Goal: Task Accomplishment & Management: Manage account settings

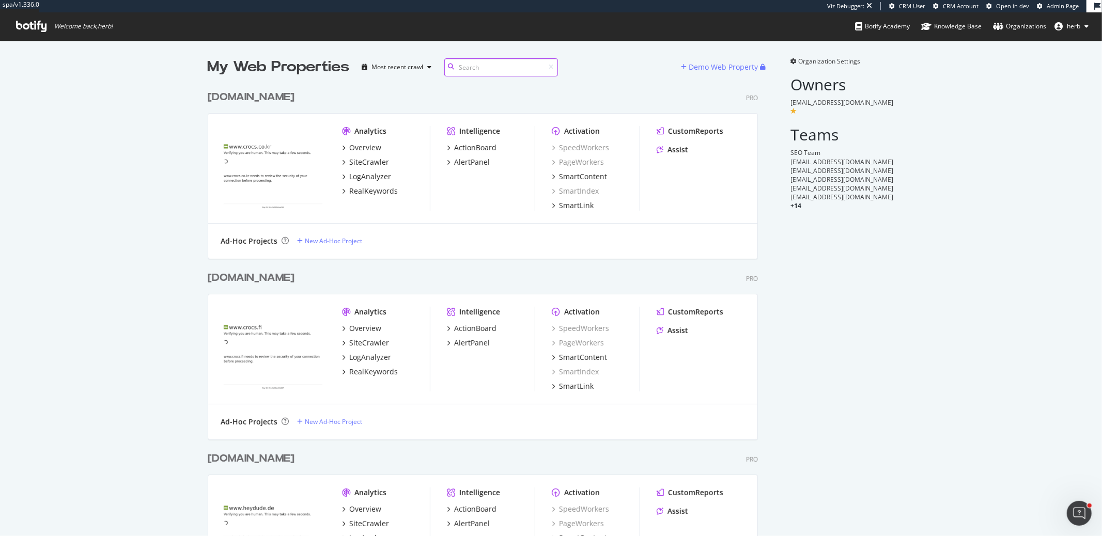
click at [474, 68] on input at bounding box center [501, 67] width 114 height 18
type input "bulk"
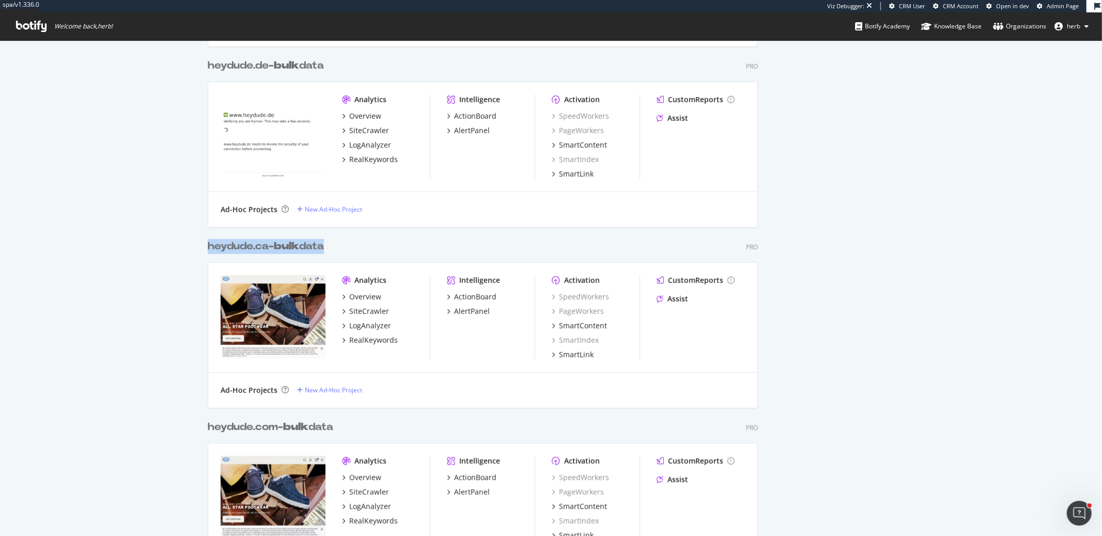
scroll to position [3089, 558]
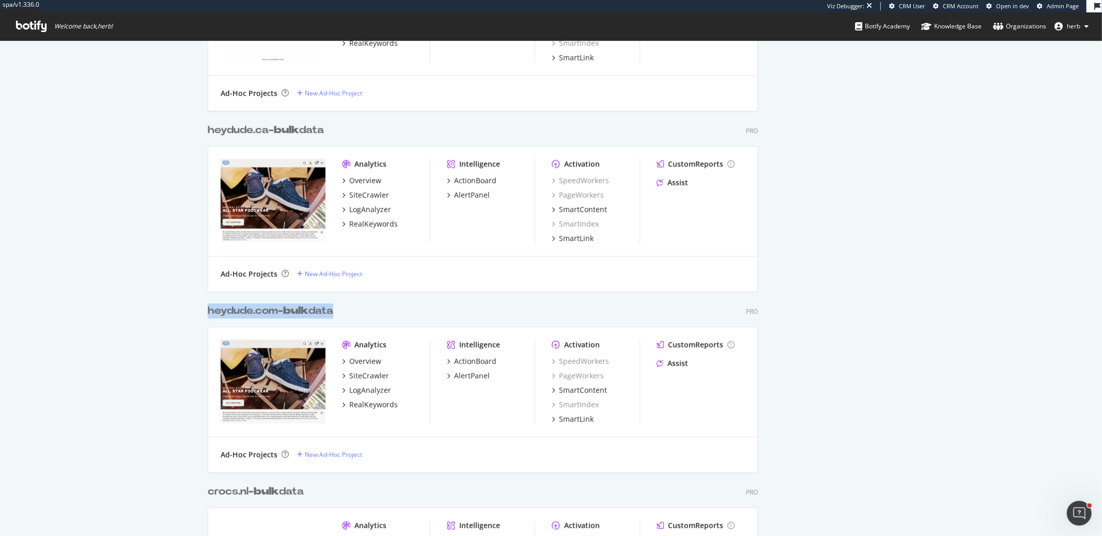
copy div "heydude.com- bulk data"
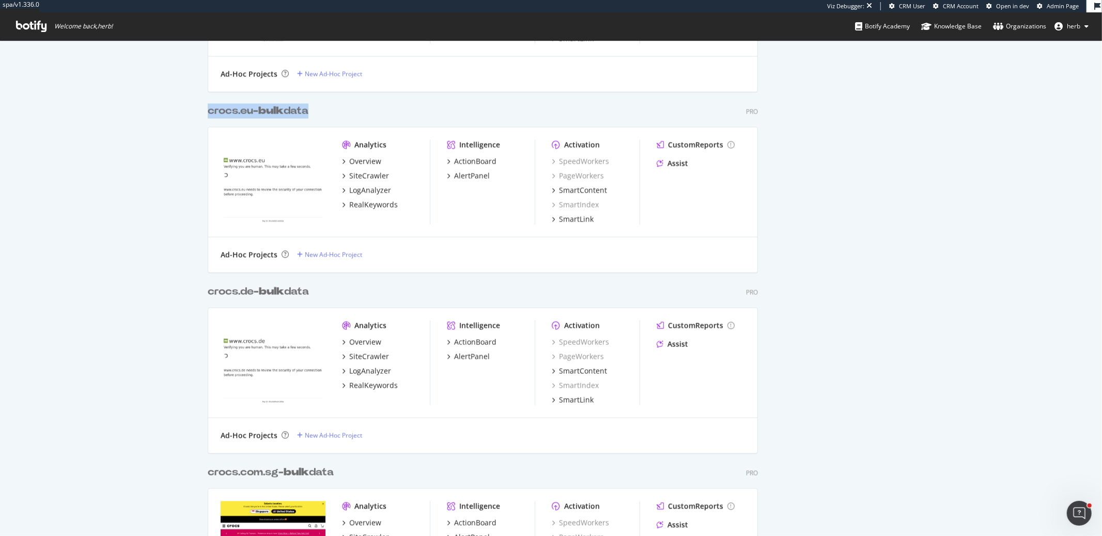
scroll to position [1664, 0]
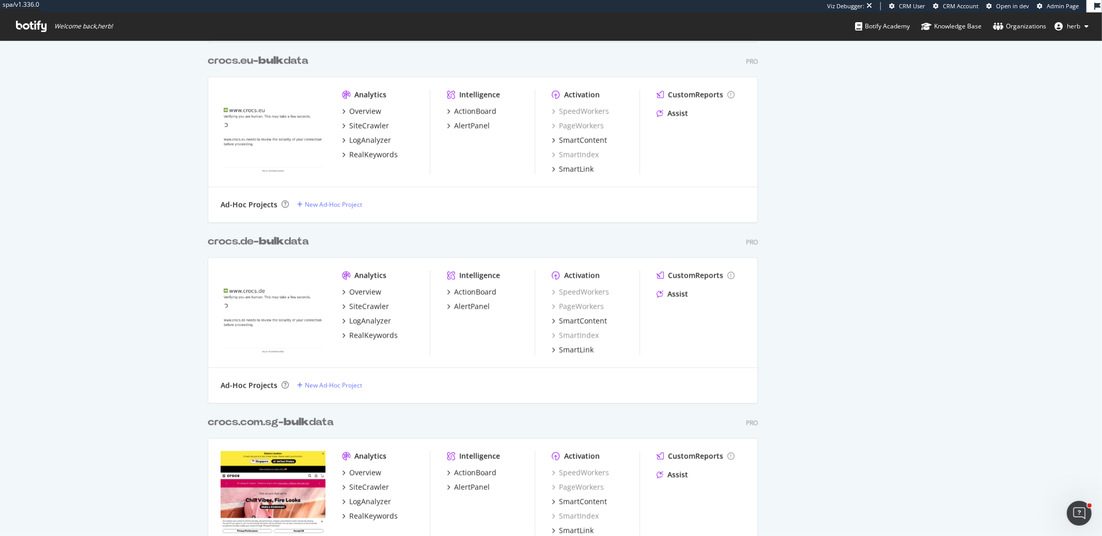
click at [145, 242] on div "My Web Properties Most recent crawl bulk Demo Web Property crocs.fr- bulk data …" at bounding box center [551, 30] width 1102 height 3308
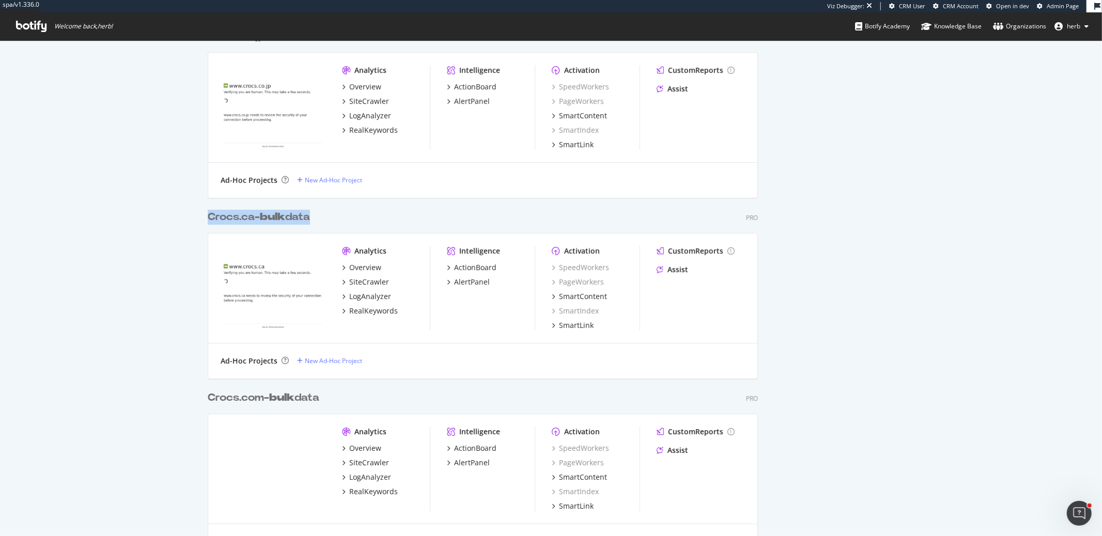
scroll to position [2812, 0]
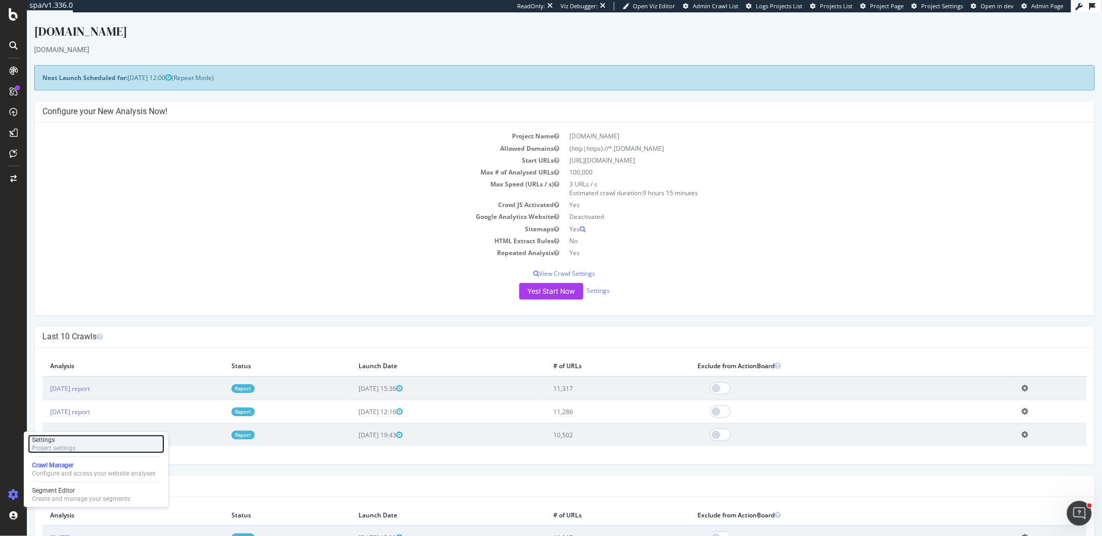
click at [59, 440] on div "Settings" at bounding box center [53, 440] width 43 height 8
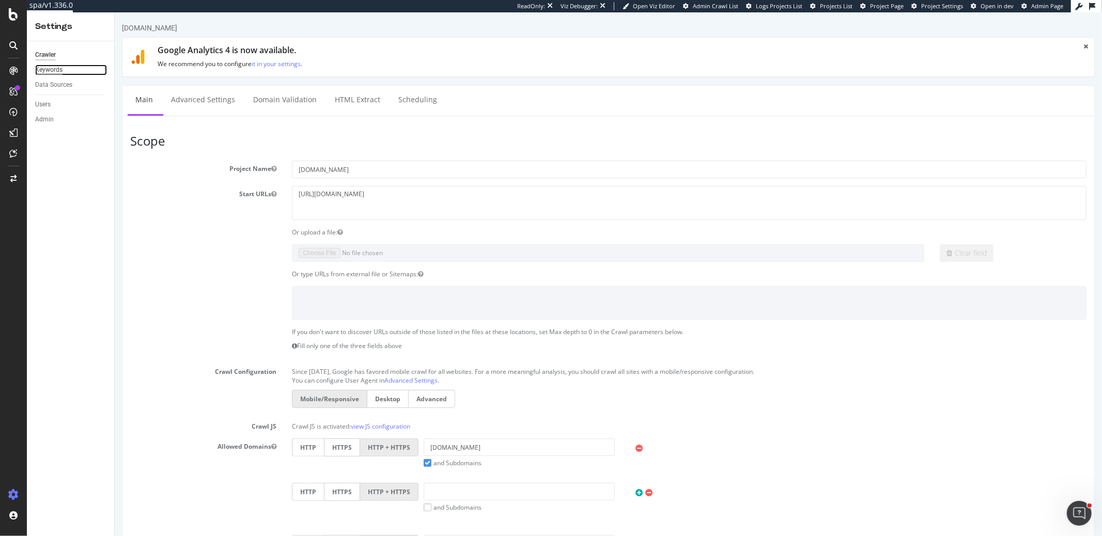
click at [38, 70] on div "Keywords" at bounding box center [48, 70] width 27 height 11
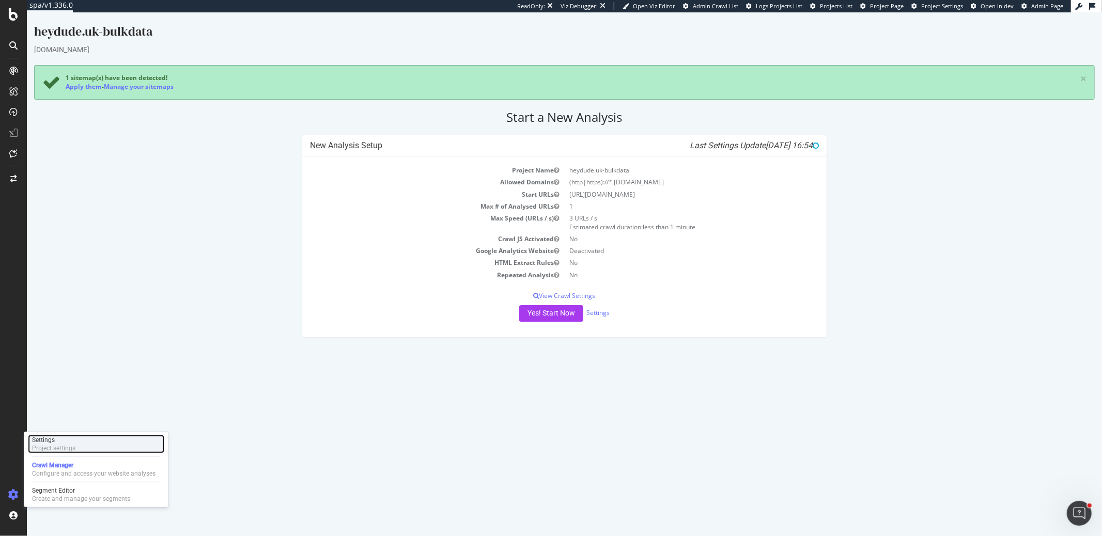
click at [50, 442] on div "Settings" at bounding box center [53, 440] width 43 height 8
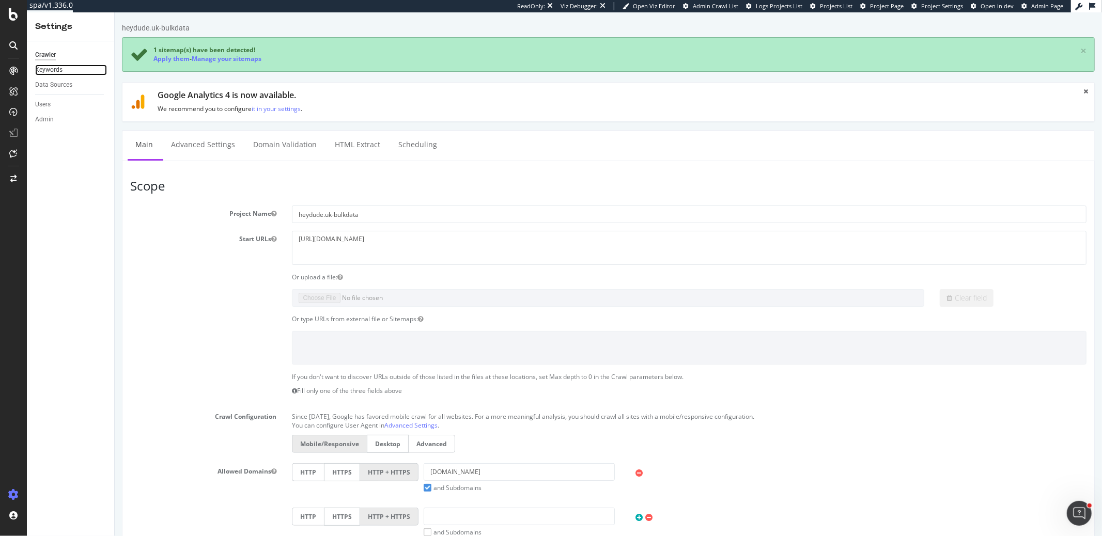
click at [70, 72] on link "Keywords" at bounding box center [71, 70] width 72 height 11
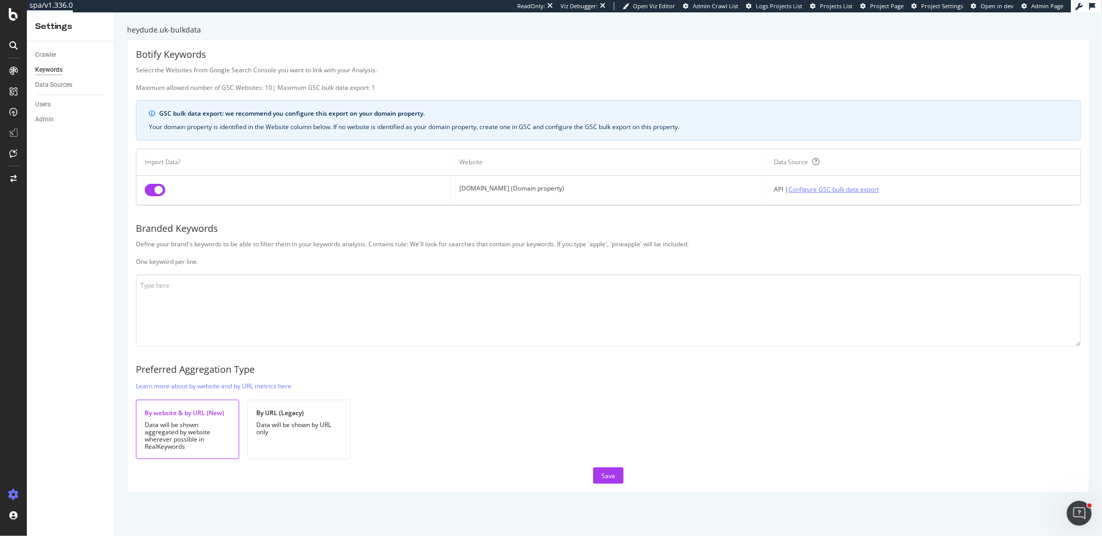
click at [827, 189] on link "Configure GSC bulk data export" at bounding box center [833, 189] width 90 height 11
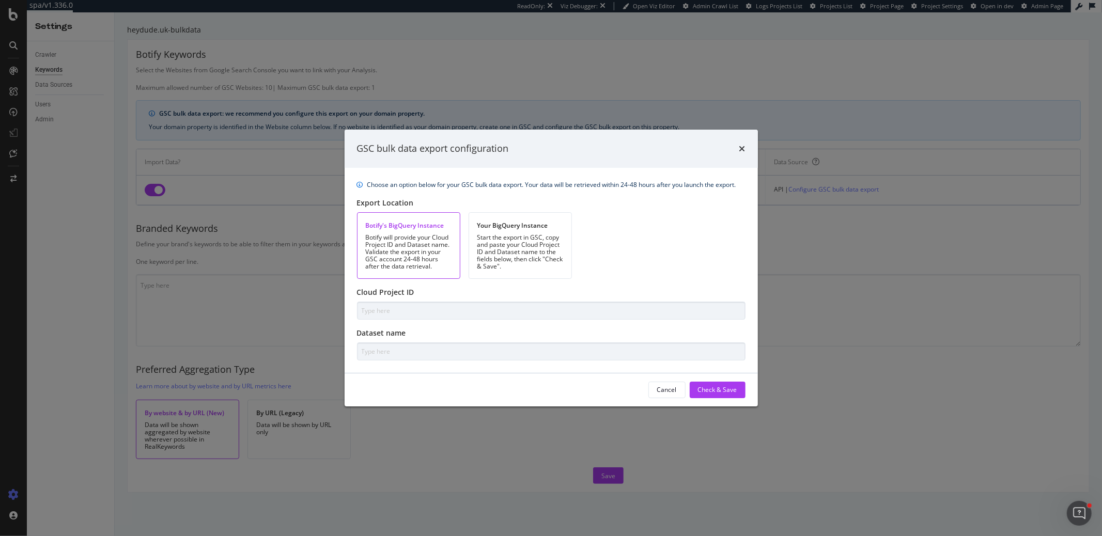
type input "botify-production-gsc-exports"
type input "searchconsole_r0xc1m7tky1zok"
click at [731, 389] on div "Check & Save" at bounding box center [717, 389] width 39 height 9
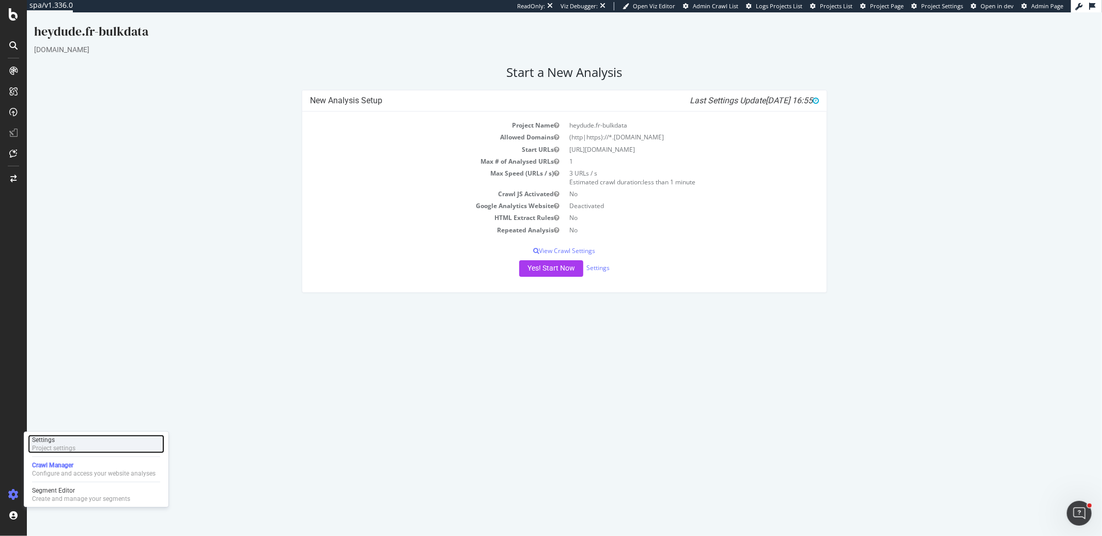
click at [49, 445] on div "Project settings" at bounding box center [53, 448] width 43 height 8
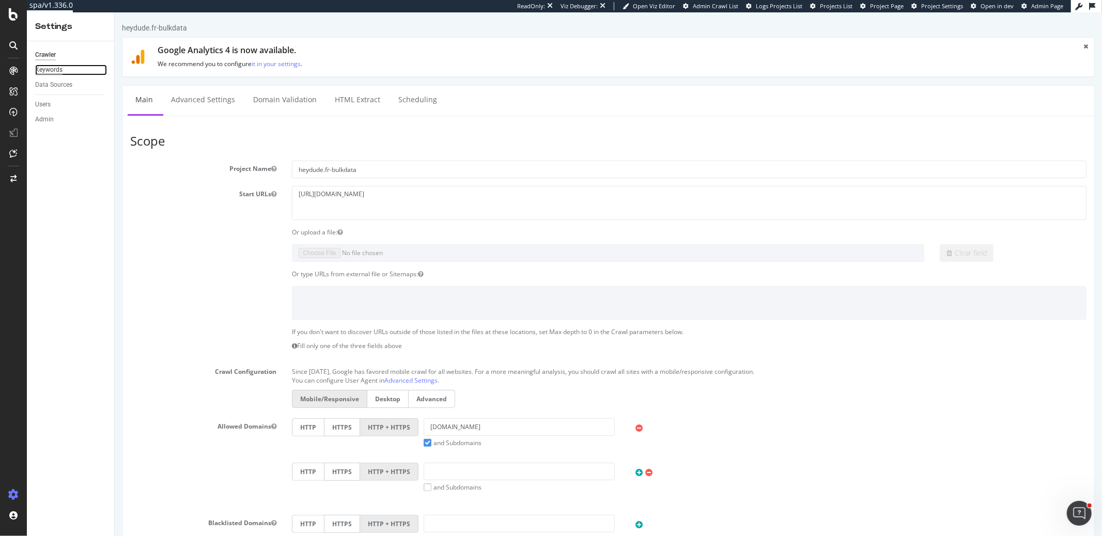
click at [53, 72] on div "Keywords" at bounding box center [48, 70] width 27 height 11
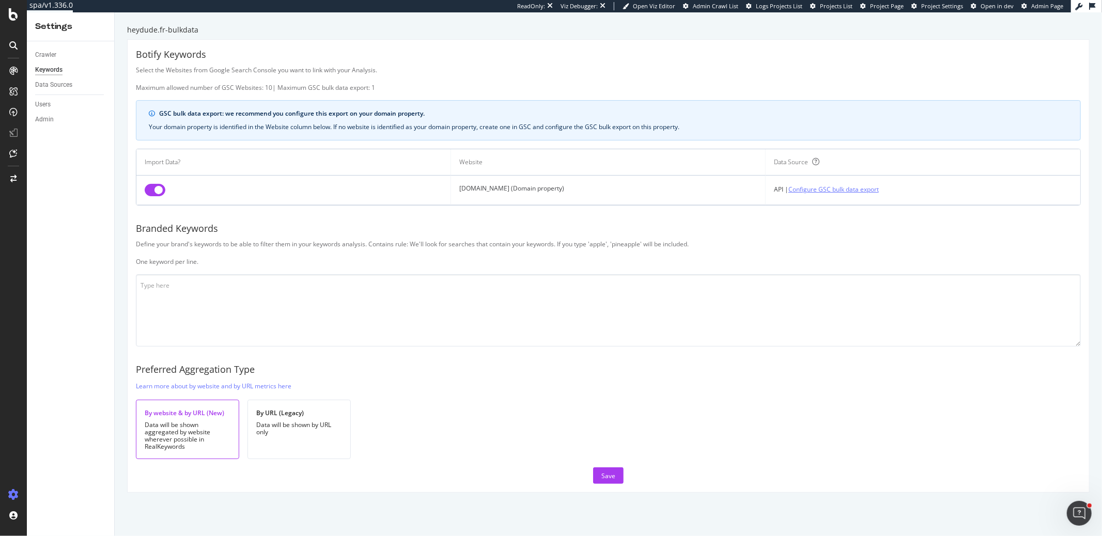
click at [820, 188] on link "Configure GSC bulk data export" at bounding box center [833, 189] width 90 height 11
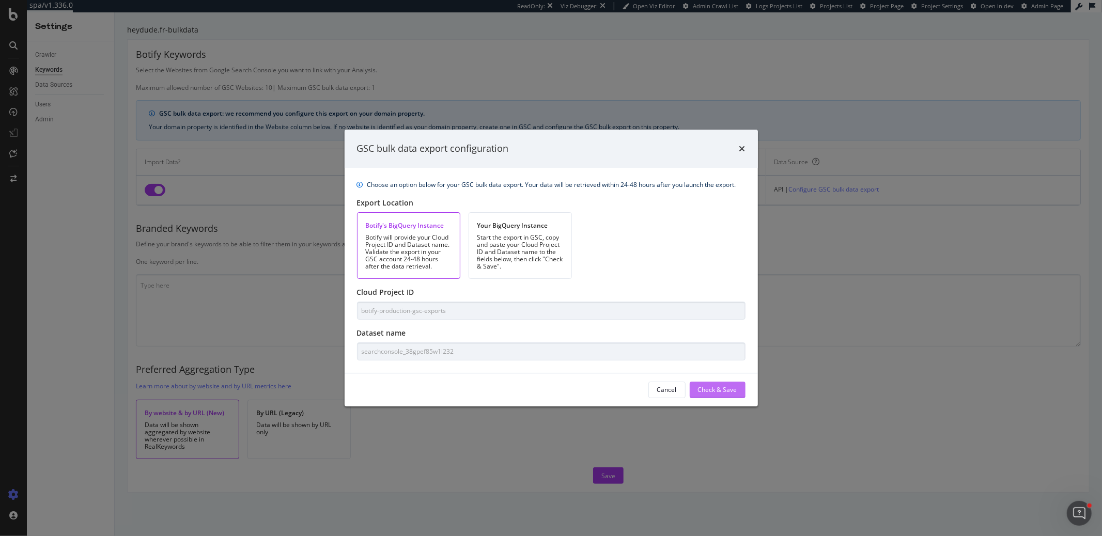
click at [717, 391] on div "Check & Save" at bounding box center [717, 389] width 39 height 9
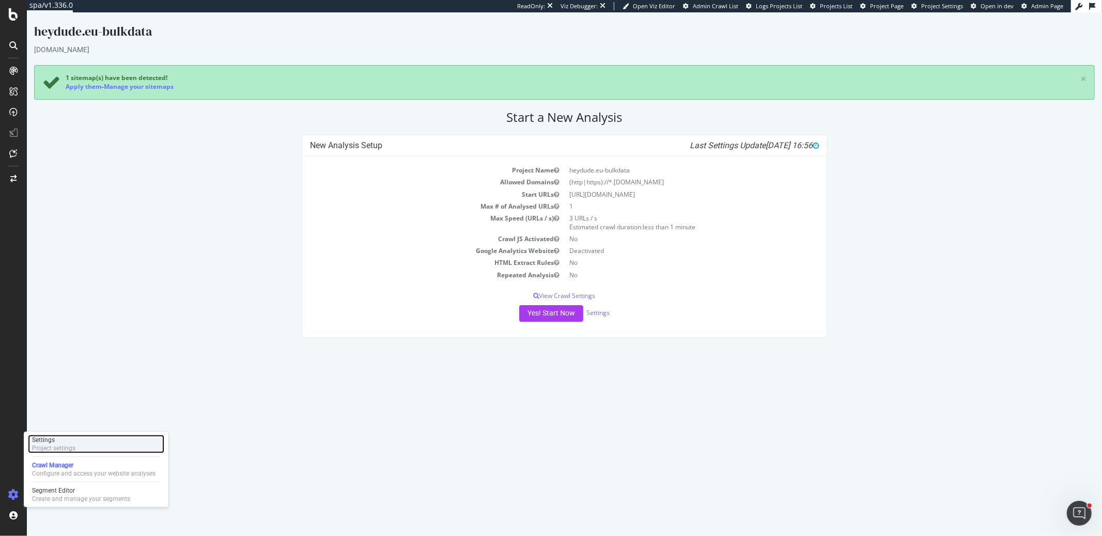
click at [66, 443] on div "Settings" at bounding box center [53, 440] width 43 height 8
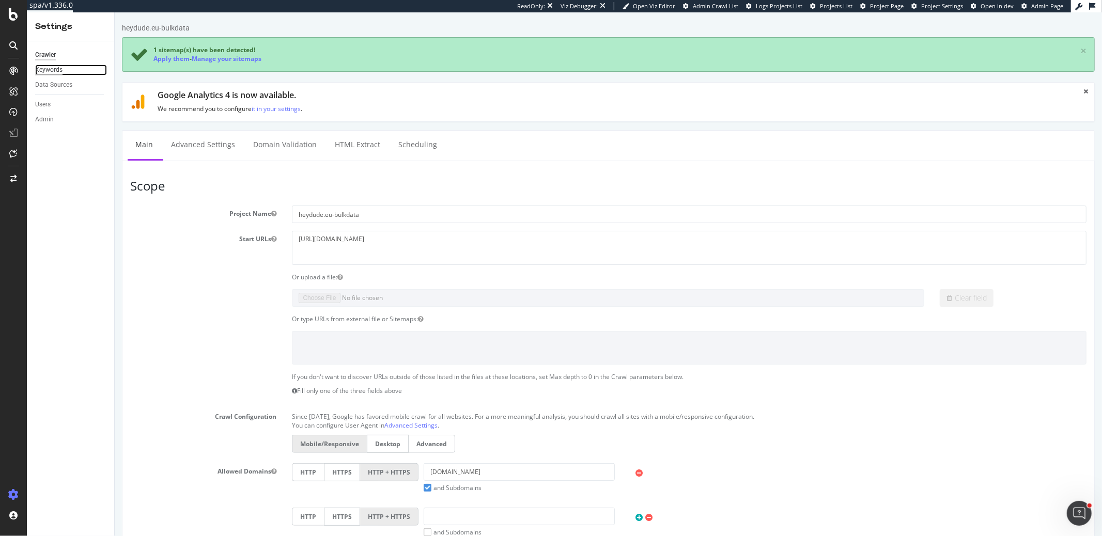
click at [59, 69] on div "Keywords" at bounding box center [48, 70] width 27 height 11
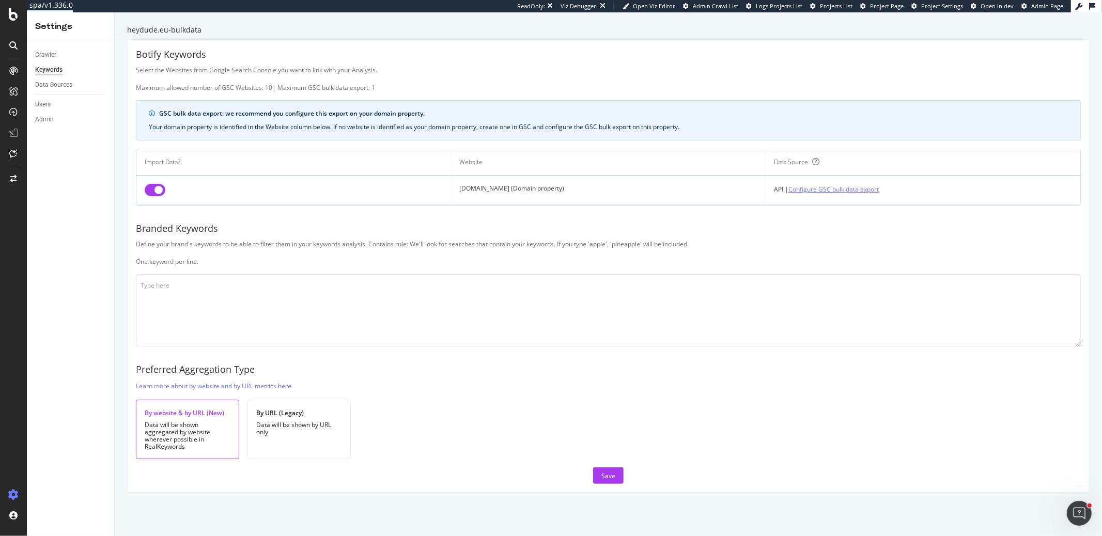
click at [837, 188] on link "Configure GSC bulk data export" at bounding box center [833, 189] width 90 height 11
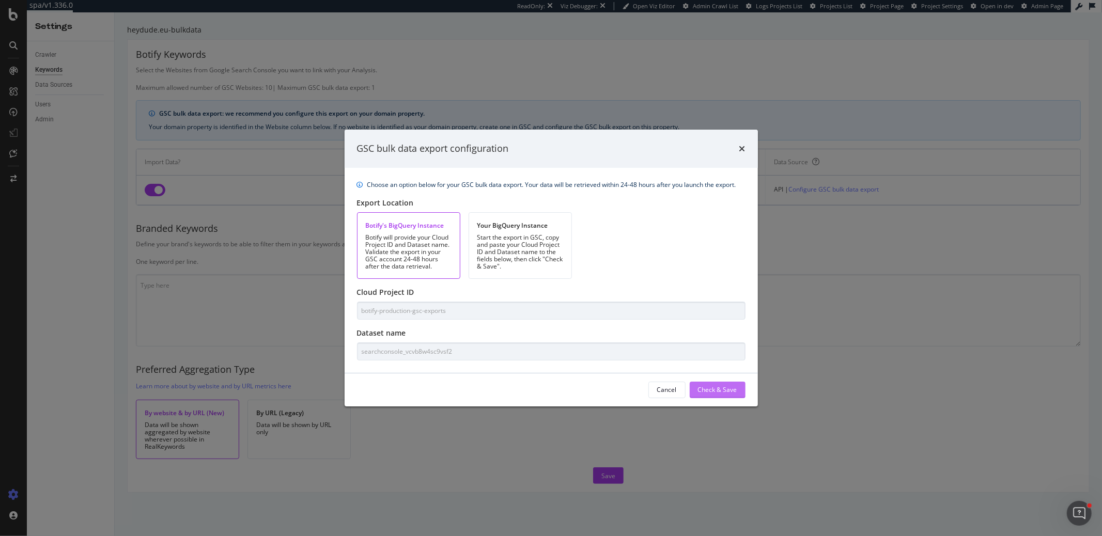
click at [710, 392] on div "Check & Save" at bounding box center [717, 389] width 39 height 9
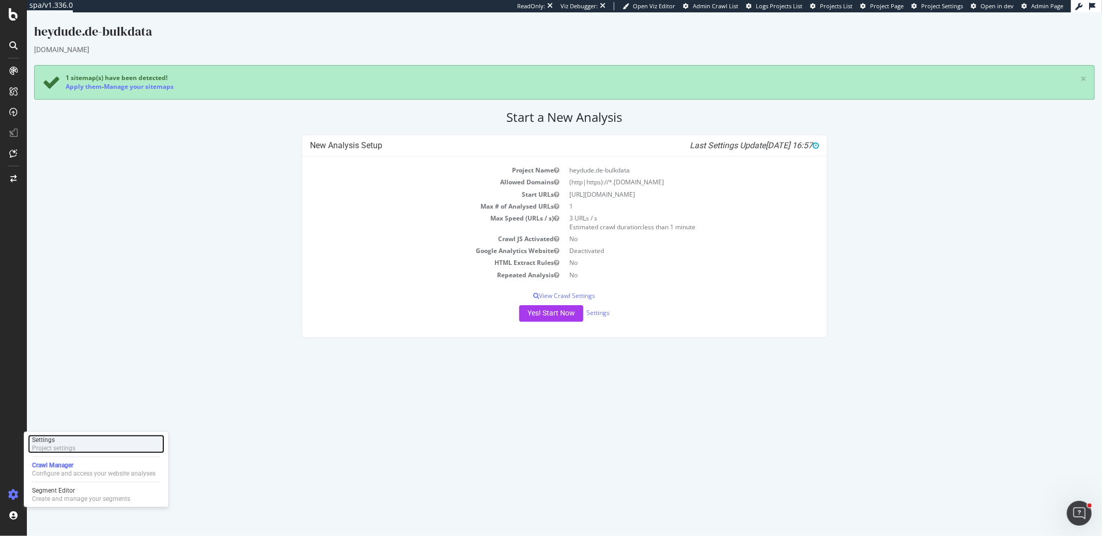
click at [49, 446] on div "Project settings" at bounding box center [53, 448] width 43 height 8
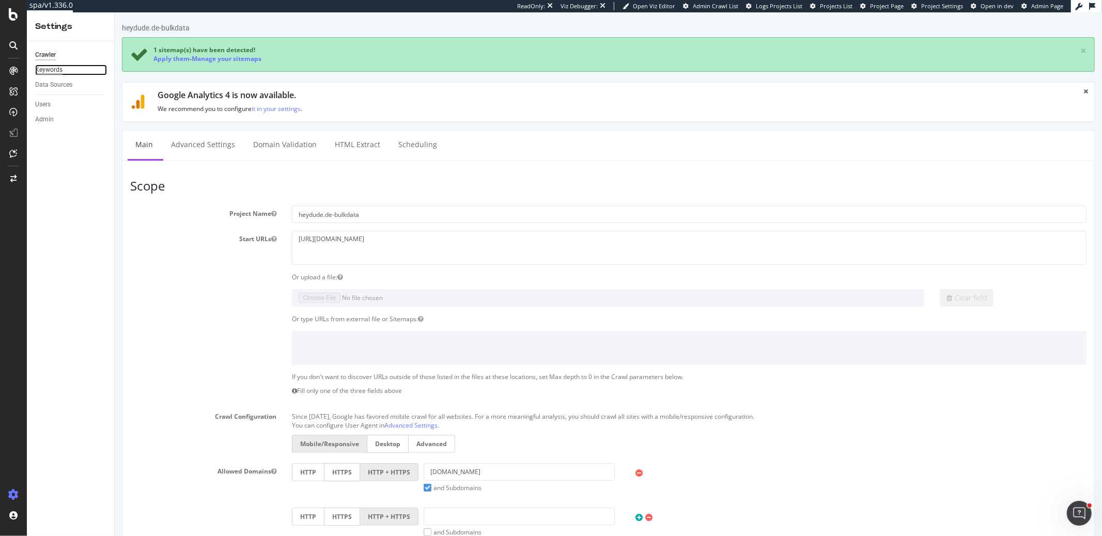
click at [55, 73] on div "Keywords" at bounding box center [48, 70] width 27 height 11
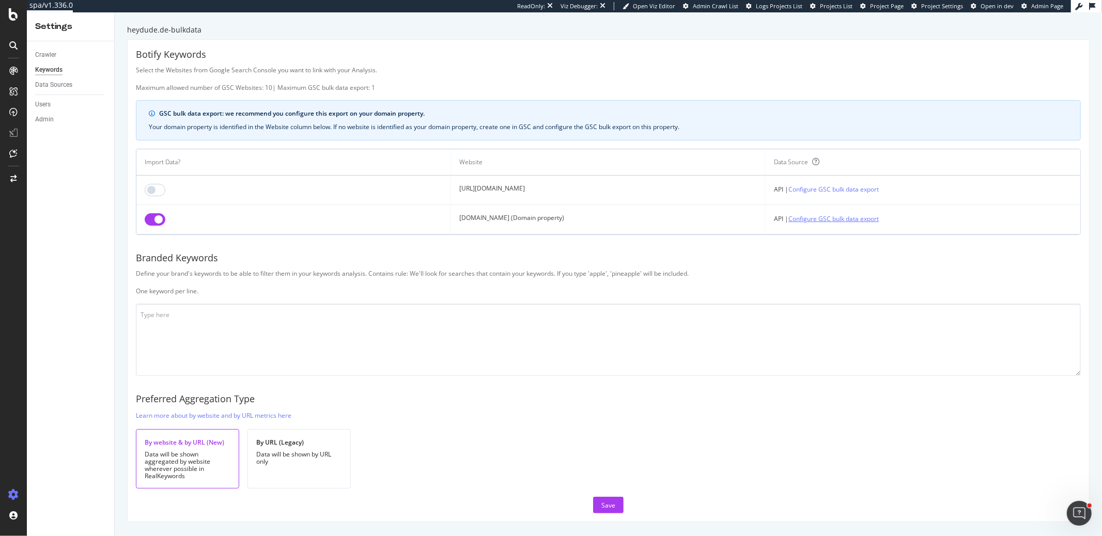
click at [879, 215] on link "Configure GSC bulk data export" at bounding box center [833, 218] width 90 height 11
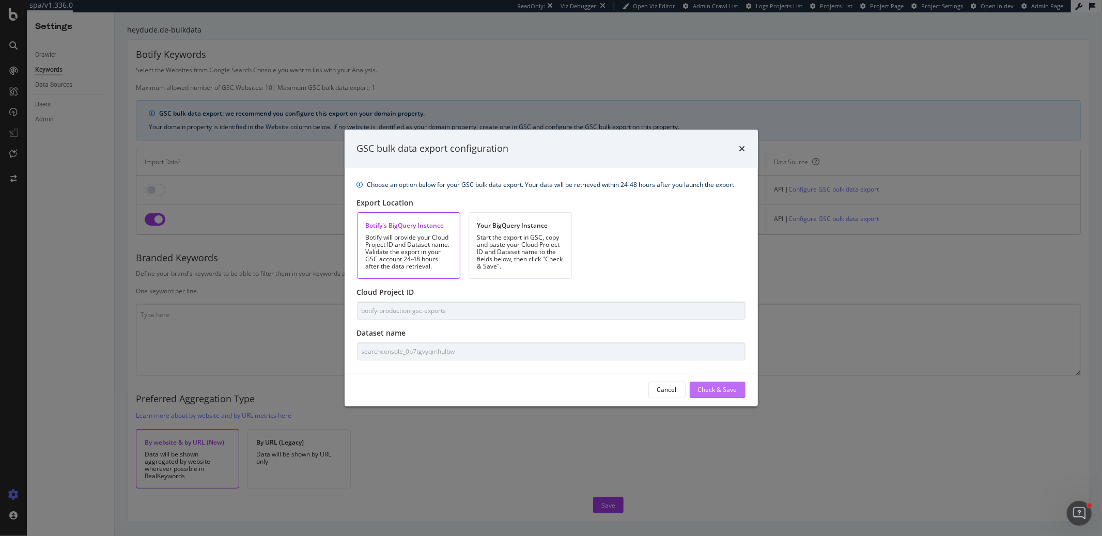
click at [707, 388] on div "Check & Save" at bounding box center [717, 389] width 39 height 9
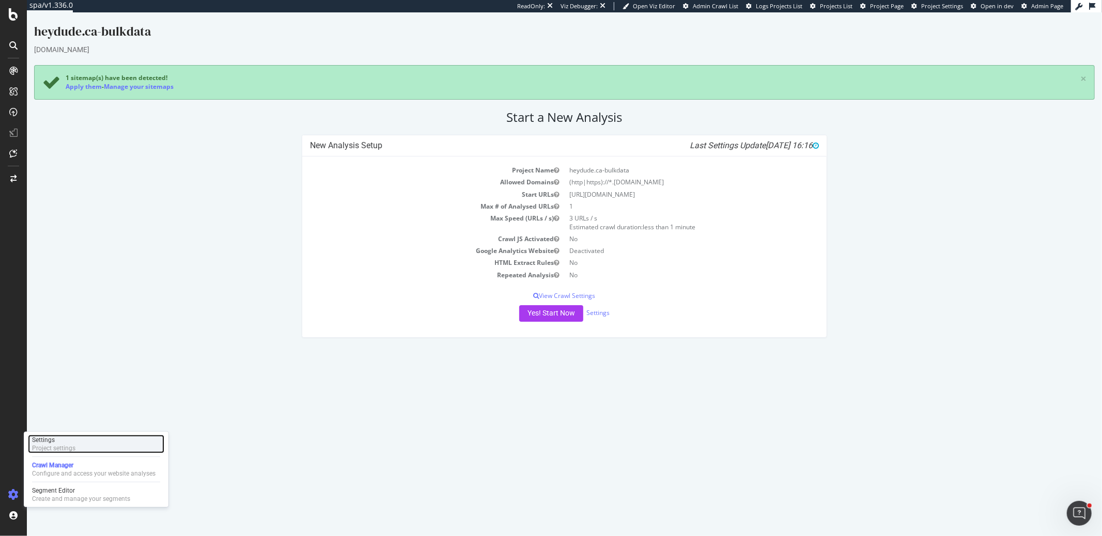
click at [51, 445] on div "Project settings" at bounding box center [53, 448] width 43 height 8
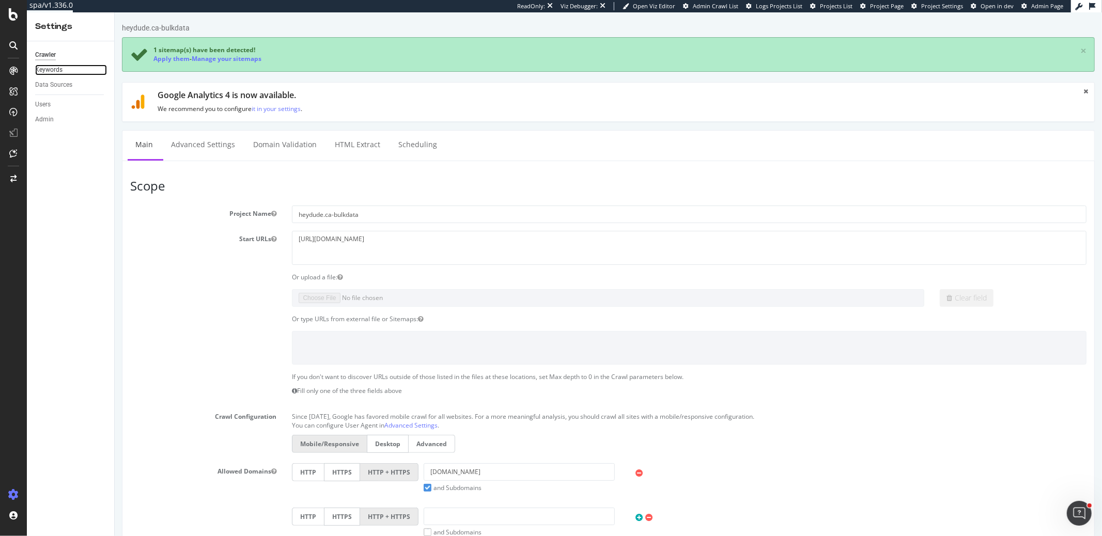
click at [63, 69] on link "Keywords" at bounding box center [71, 70] width 72 height 11
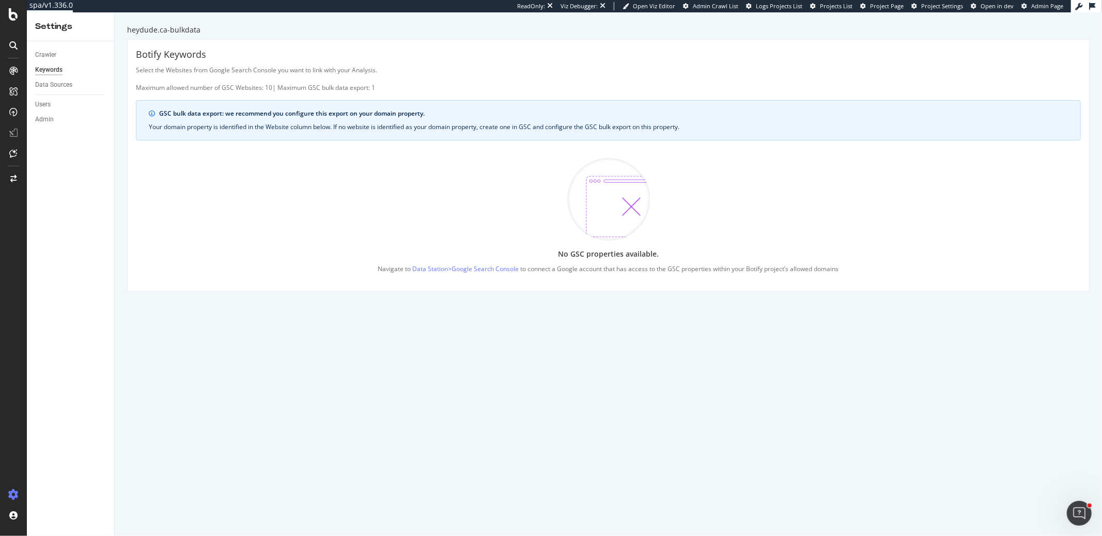
click at [185, 32] on div "heydude.ca-bulkdata" at bounding box center [608, 30] width 962 height 10
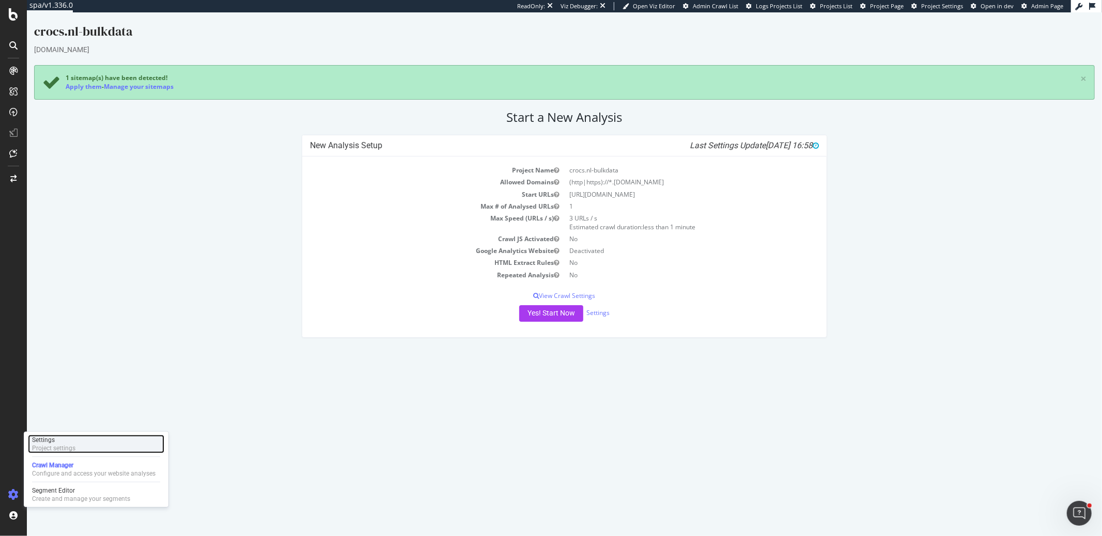
click at [50, 448] on div "Project settings" at bounding box center [53, 448] width 43 height 8
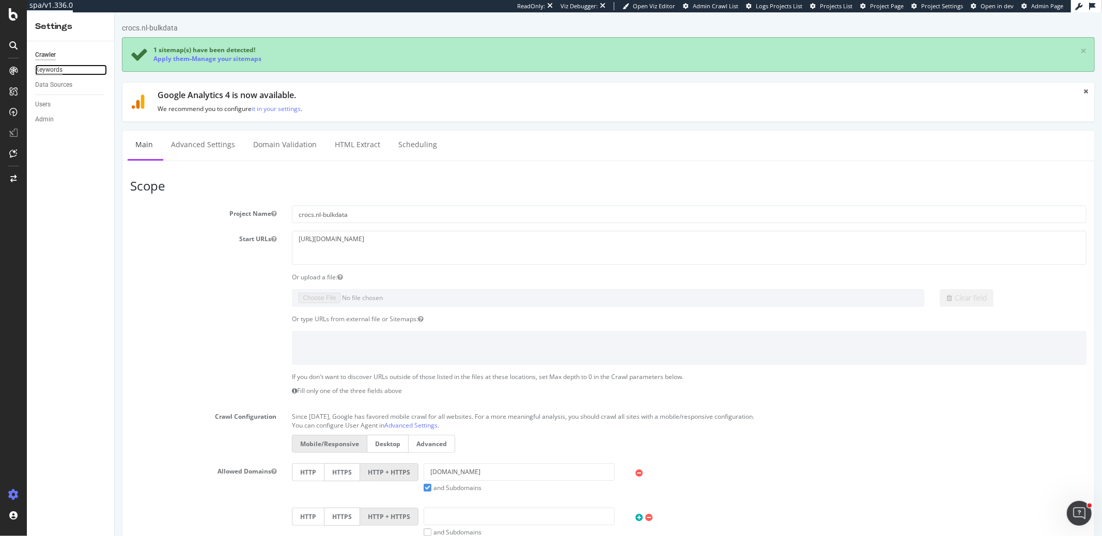
click at [48, 72] on div "Keywords" at bounding box center [48, 70] width 27 height 11
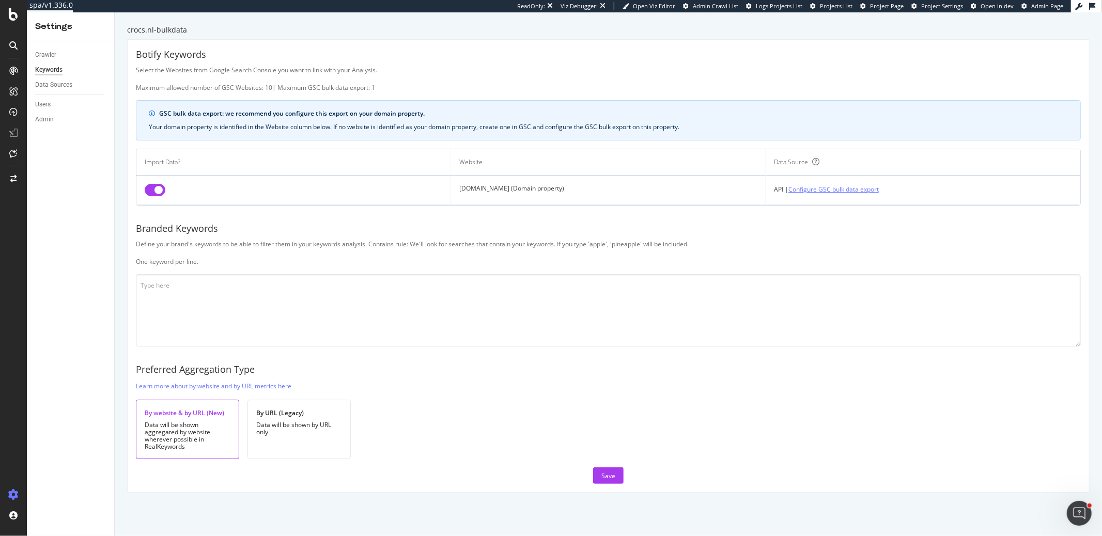
click at [826, 189] on link "Configure GSC bulk data export" at bounding box center [833, 189] width 90 height 11
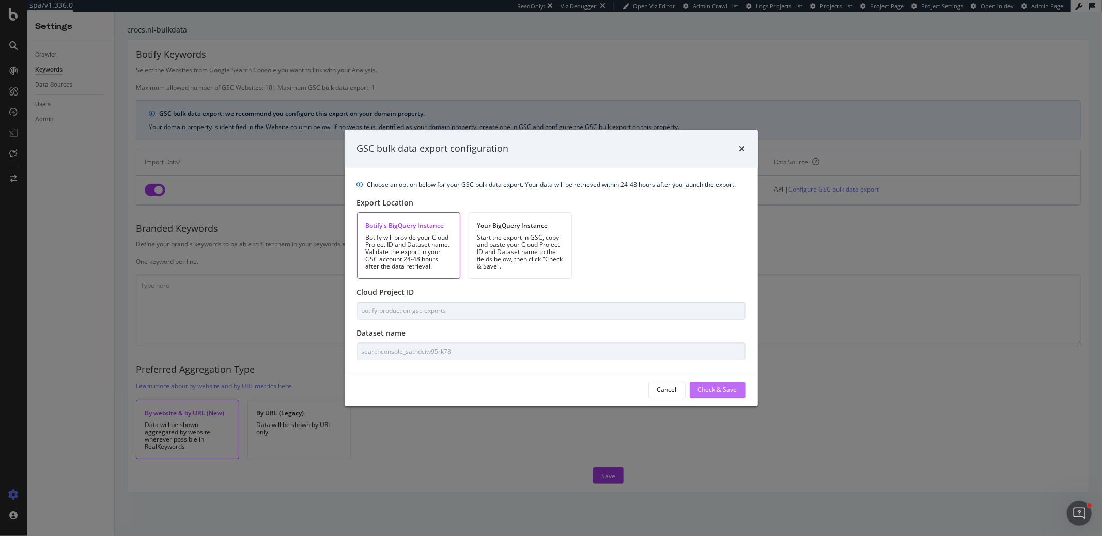
click at [710, 390] on div "Check & Save" at bounding box center [717, 389] width 39 height 9
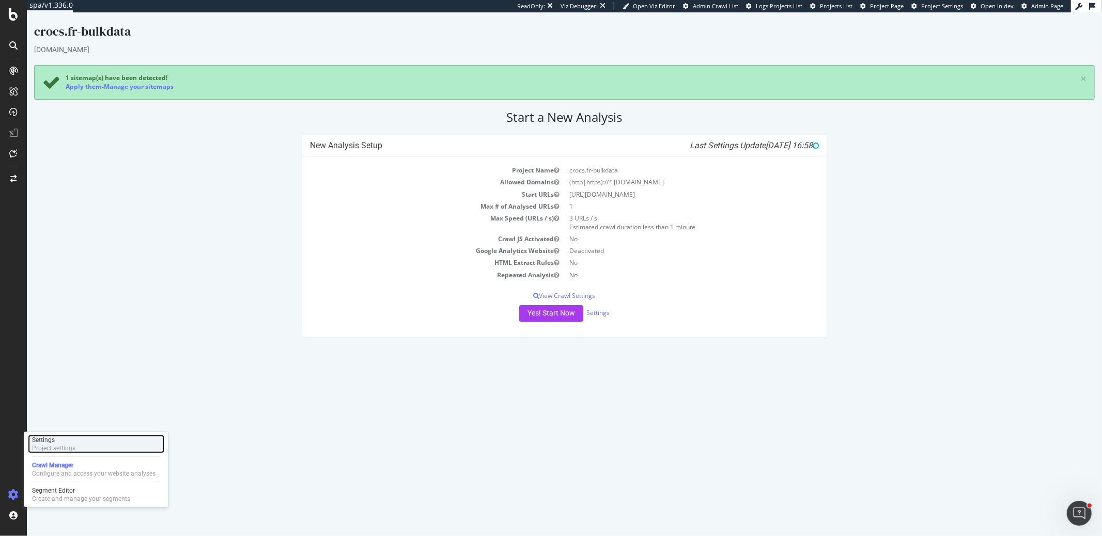
click at [51, 444] on div "Project settings" at bounding box center [53, 448] width 43 height 8
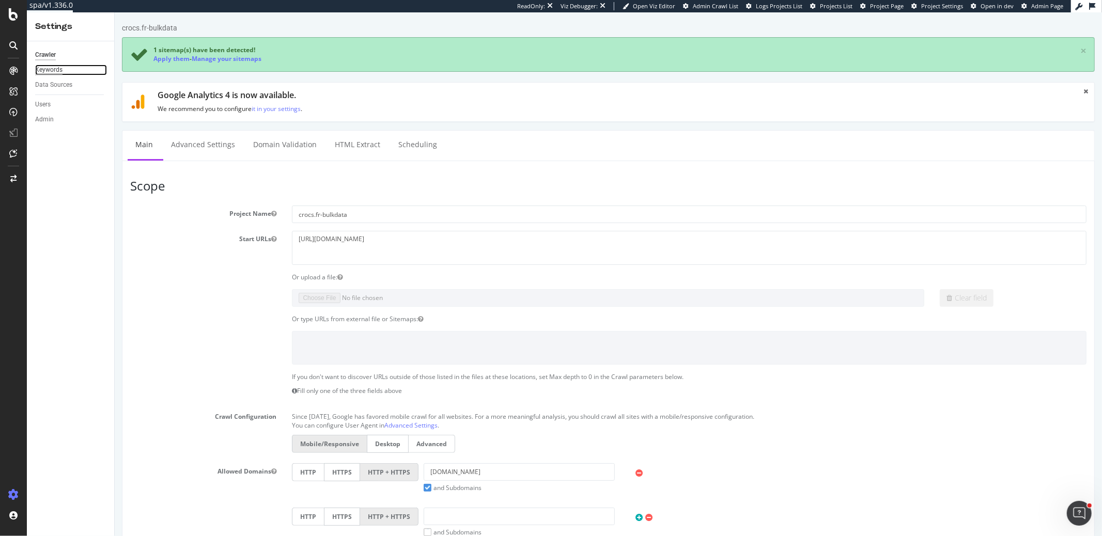
click at [52, 71] on div "Keywords" at bounding box center [48, 70] width 27 height 11
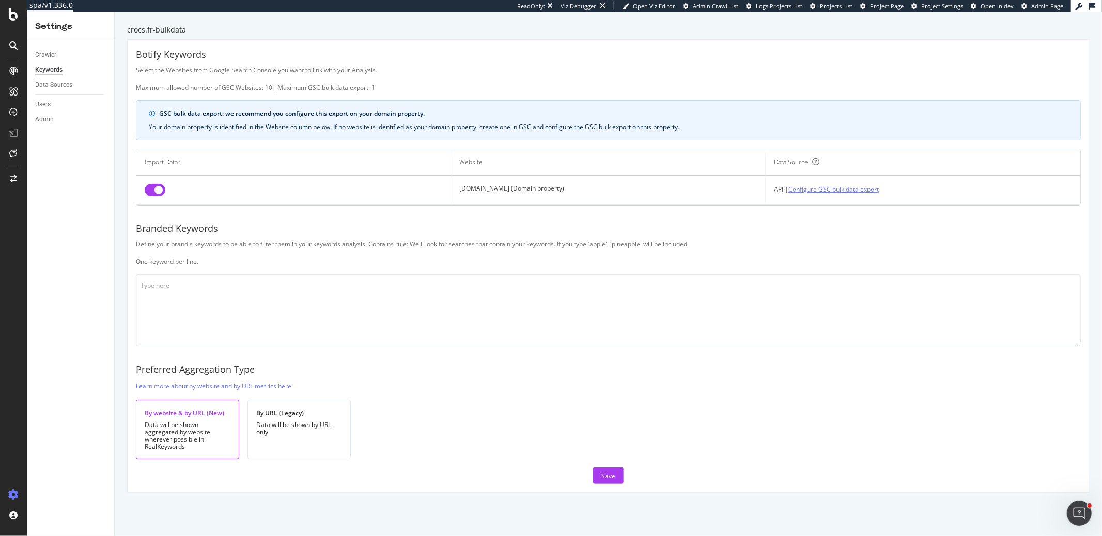
click at [816, 190] on link "Configure GSC bulk data export" at bounding box center [833, 189] width 90 height 11
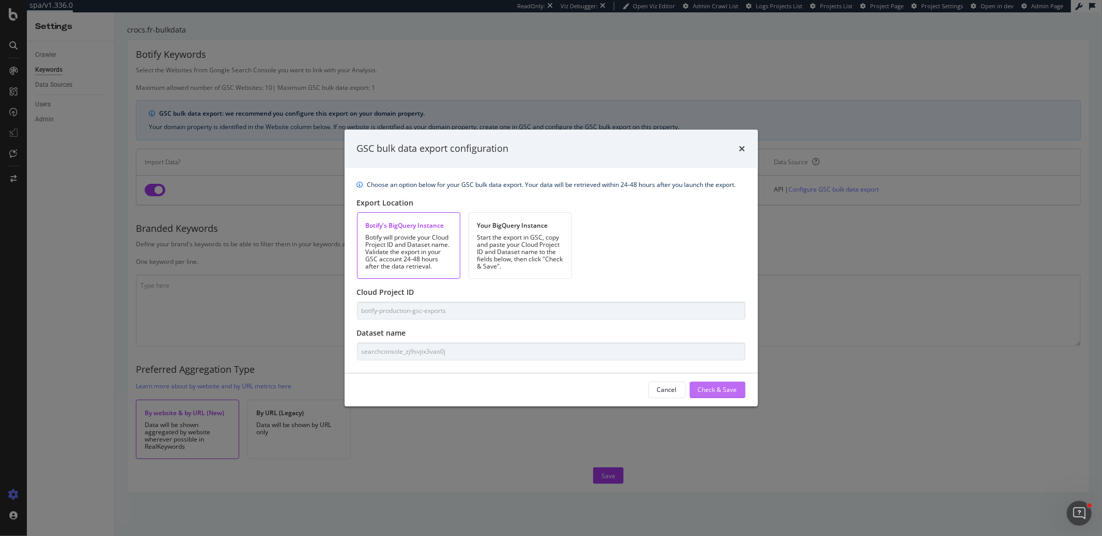
click at [739, 384] on button "Check & Save" at bounding box center [718, 390] width 56 height 17
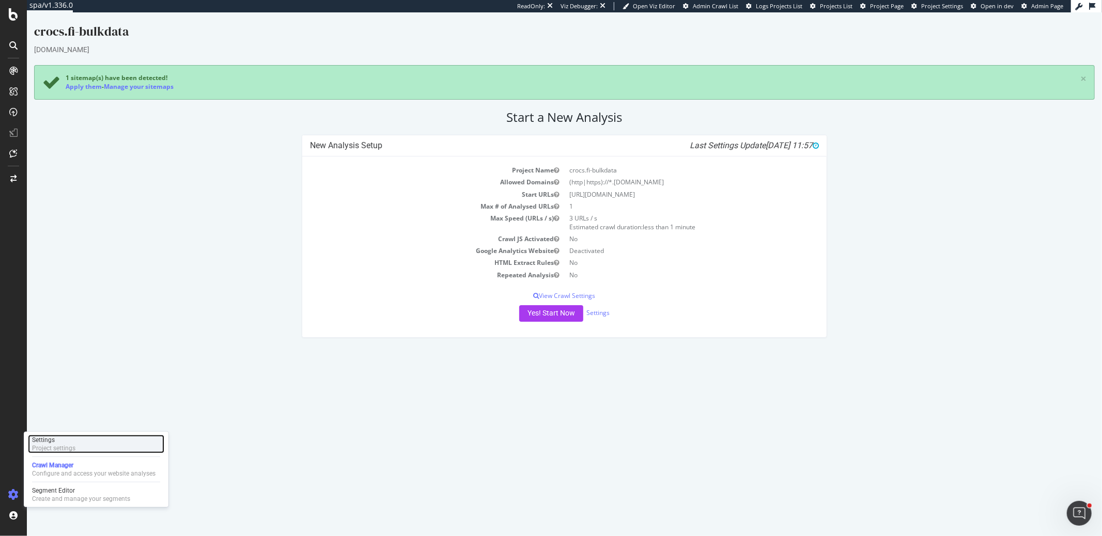
click at [53, 448] on div "Project settings" at bounding box center [53, 448] width 43 height 8
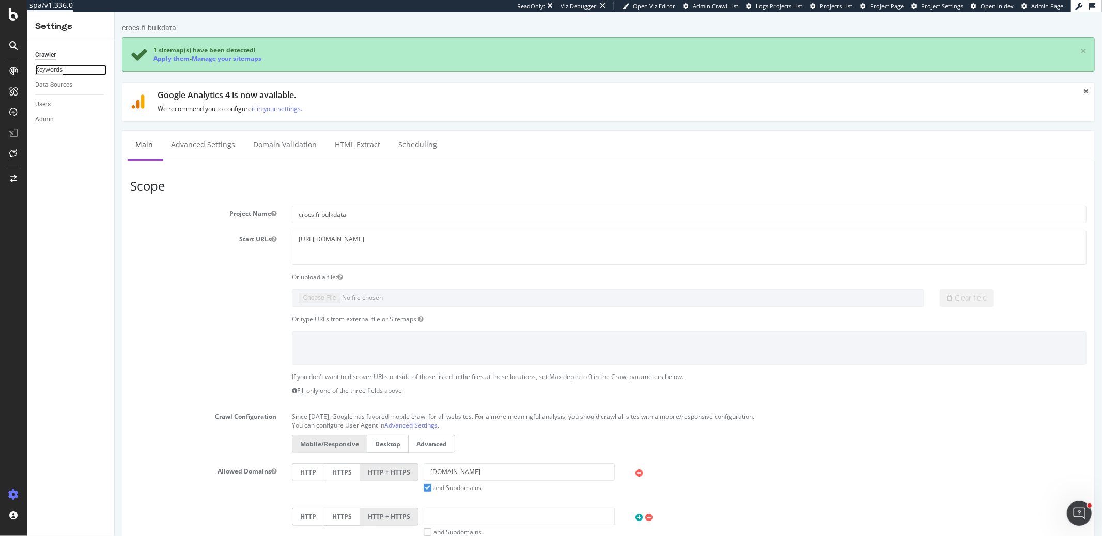
click at [57, 67] on div "Keywords" at bounding box center [48, 70] width 27 height 11
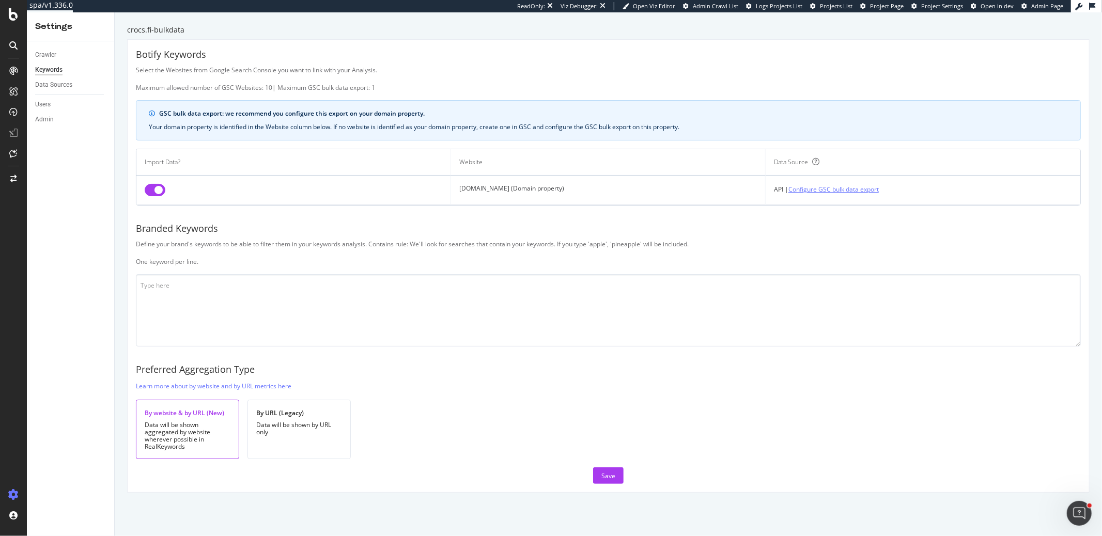
click at [813, 186] on link "Configure GSC bulk data export" at bounding box center [833, 189] width 90 height 11
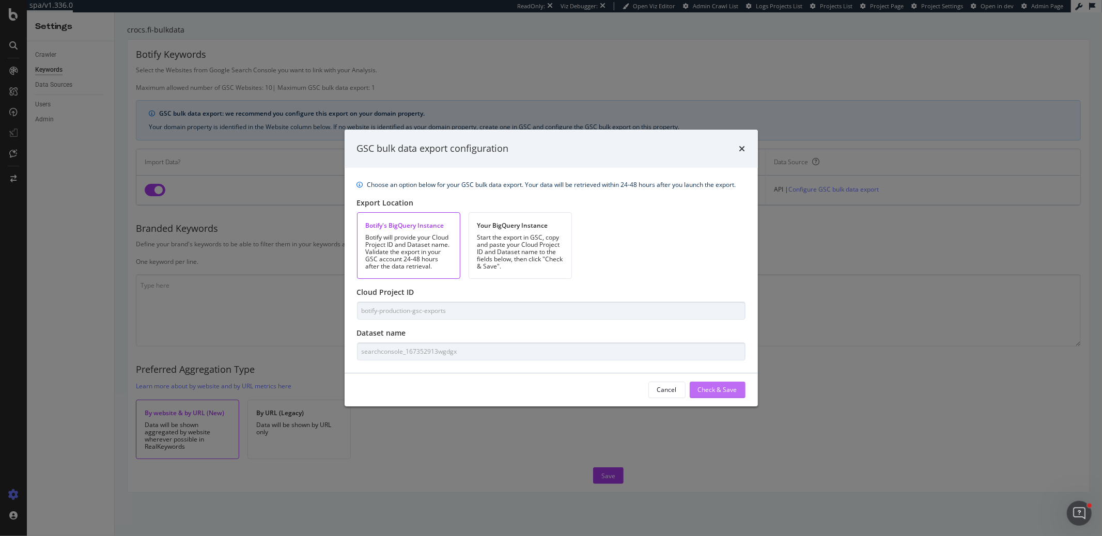
click at [725, 390] on div "Check & Save" at bounding box center [717, 389] width 39 height 9
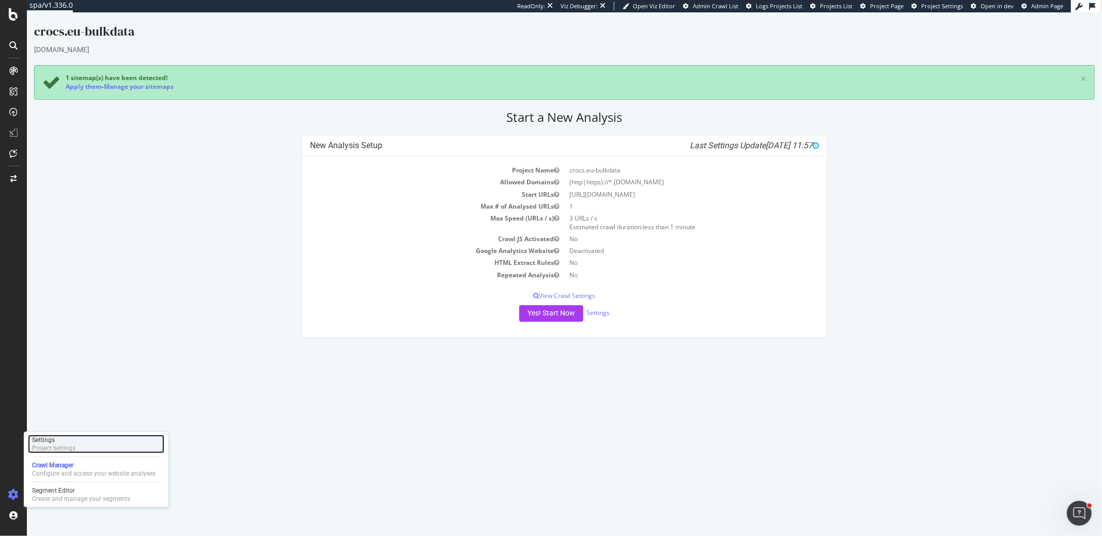
click at [61, 446] on div "Project settings" at bounding box center [53, 448] width 43 height 8
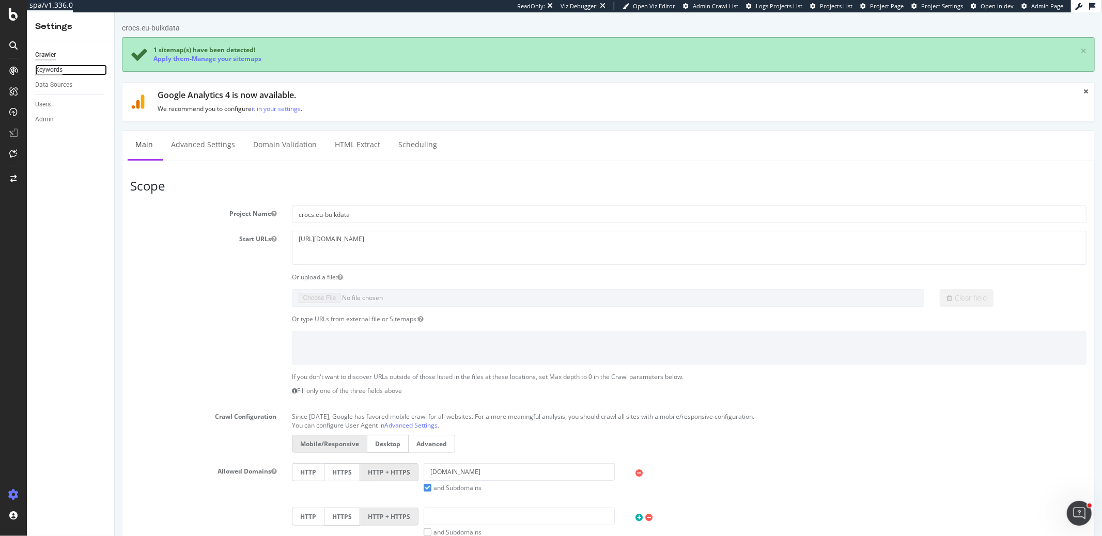
click at [56, 72] on div "Keywords" at bounding box center [48, 70] width 27 height 11
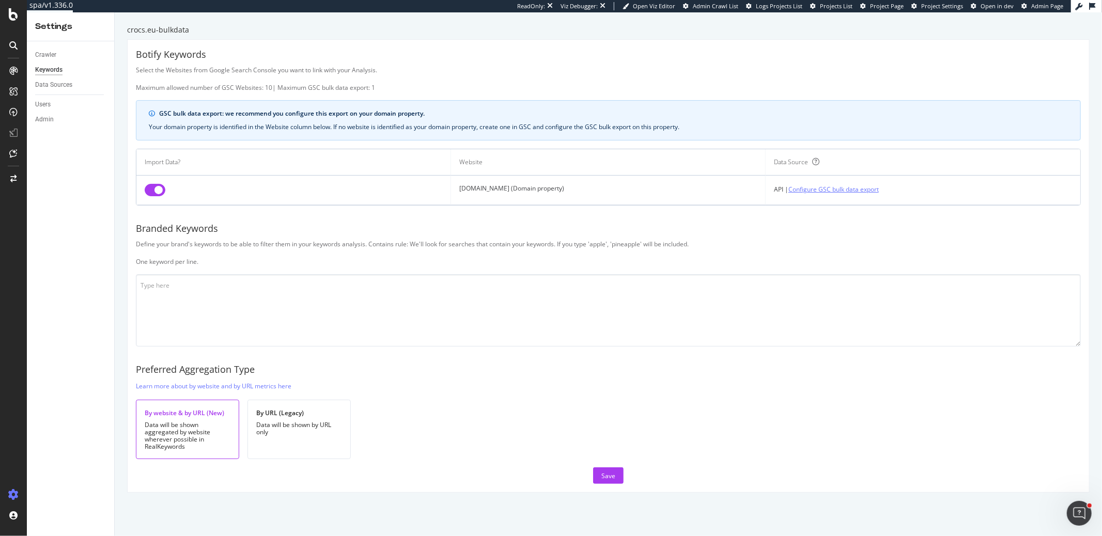
click at [807, 185] on link "Configure GSC bulk data export" at bounding box center [833, 189] width 90 height 11
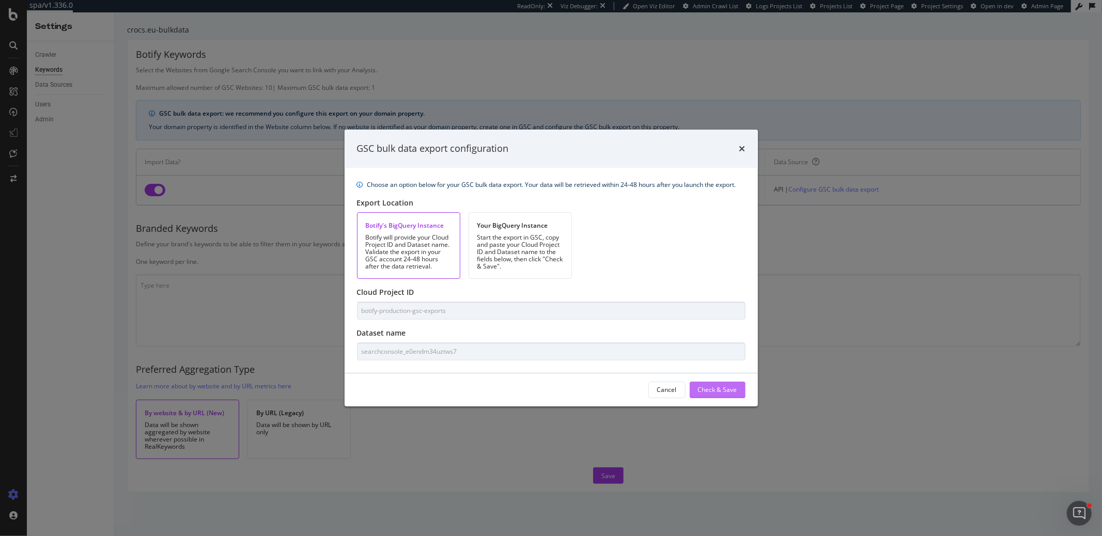
click at [717, 390] on div "Check & Save" at bounding box center [717, 389] width 39 height 9
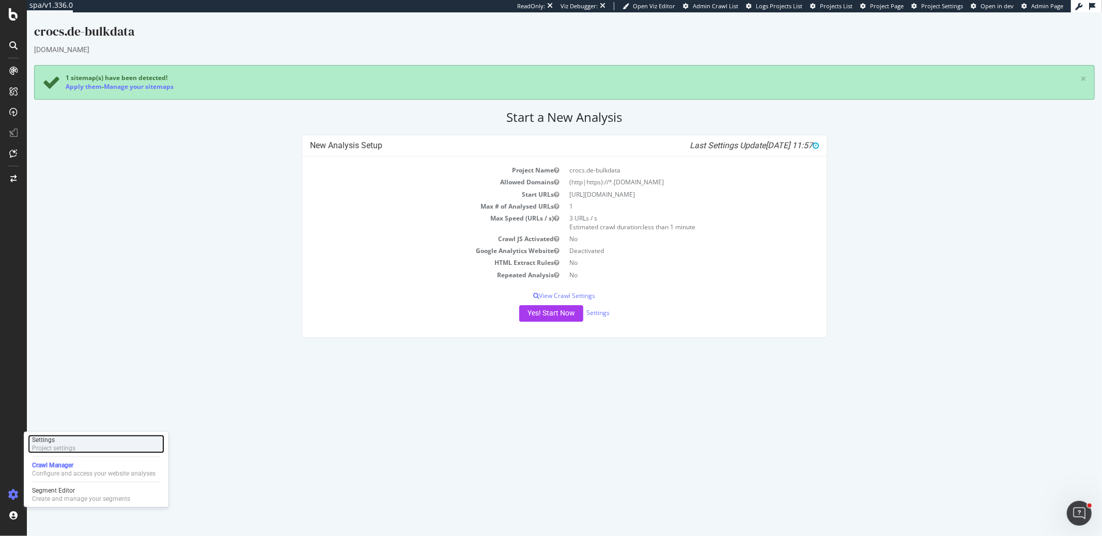
click at [54, 447] on div "Project settings" at bounding box center [53, 448] width 43 height 8
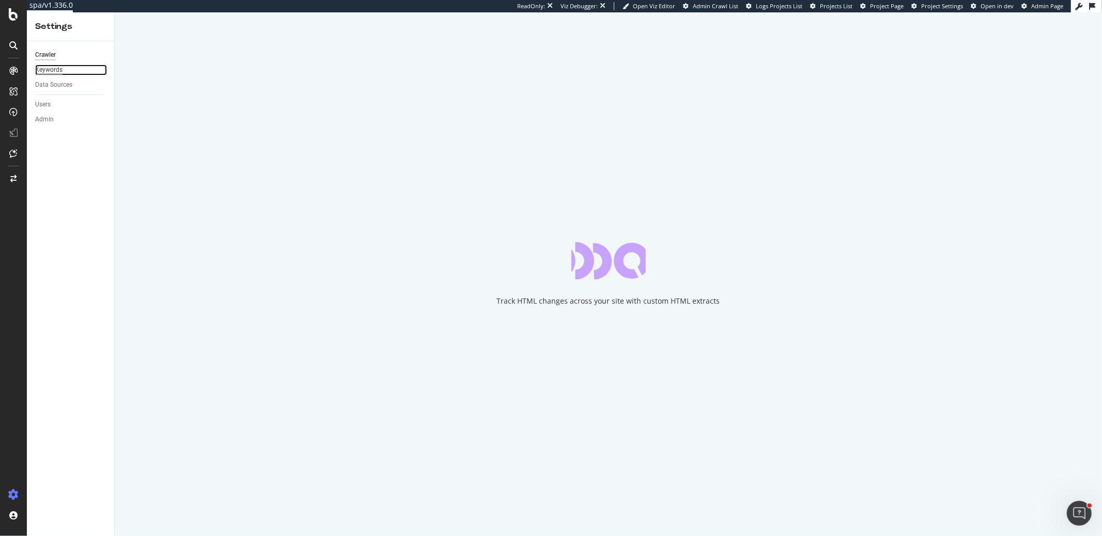
click at [55, 69] on div "Keywords" at bounding box center [48, 70] width 27 height 11
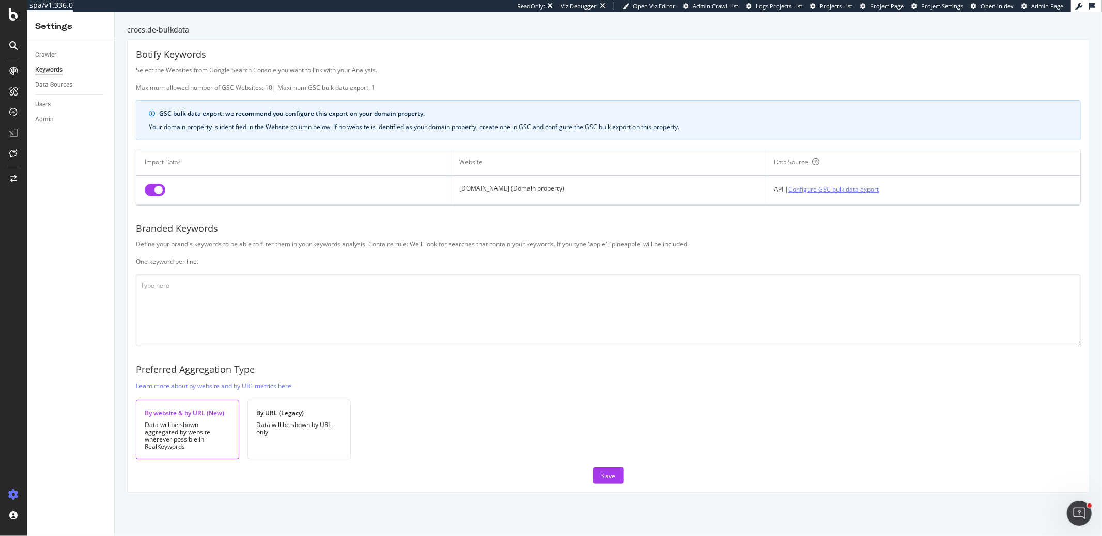
click at [806, 190] on link "Configure GSC bulk data export" at bounding box center [833, 189] width 90 height 11
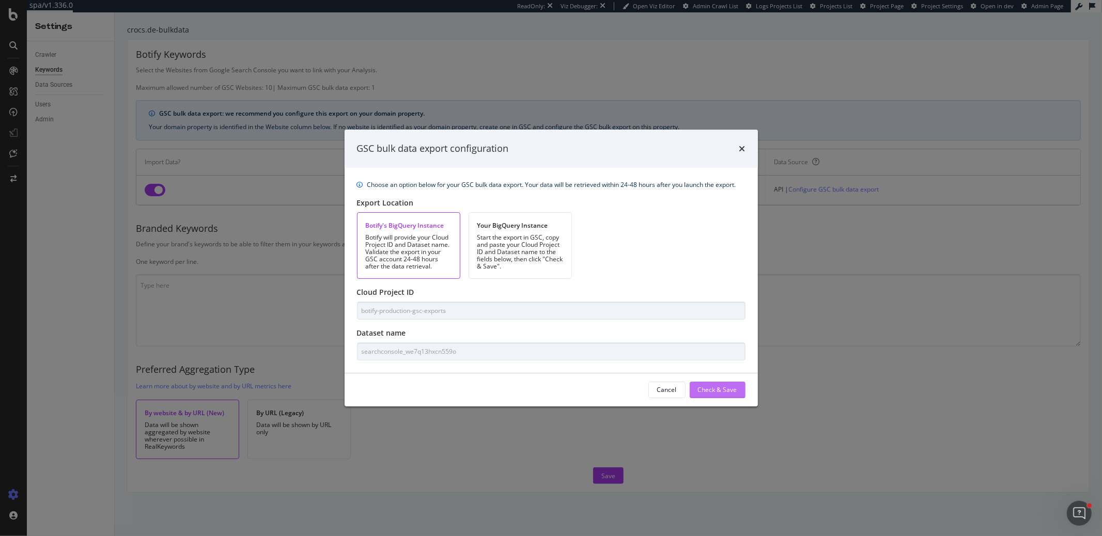
click at [701, 390] on div "Check & Save" at bounding box center [717, 389] width 39 height 9
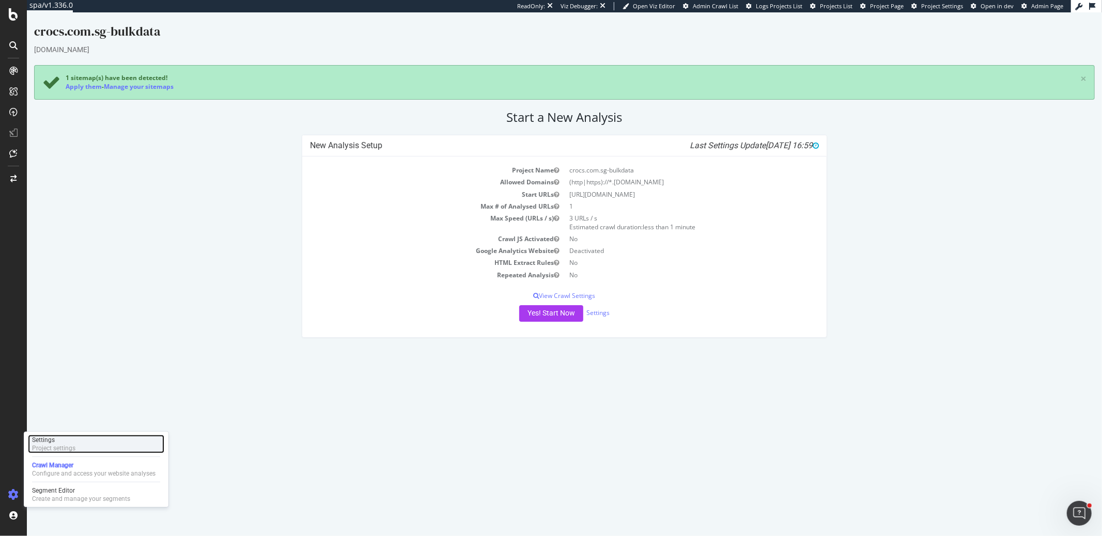
click at [42, 445] on div "Project settings" at bounding box center [53, 448] width 43 height 8
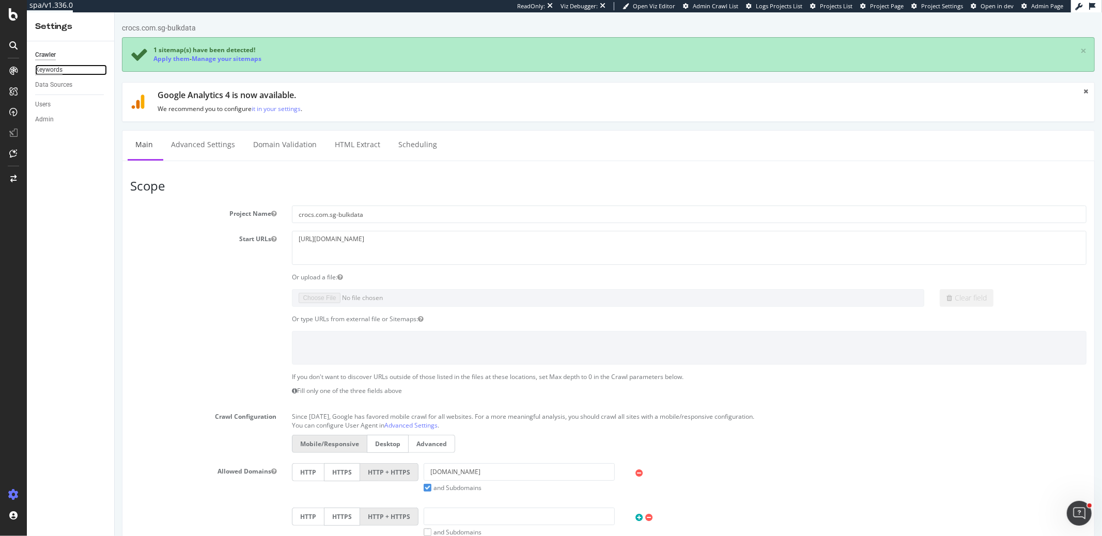
click at [52, 65] on div "Keywords" at bounding box center [48, 70] width 27 height 11
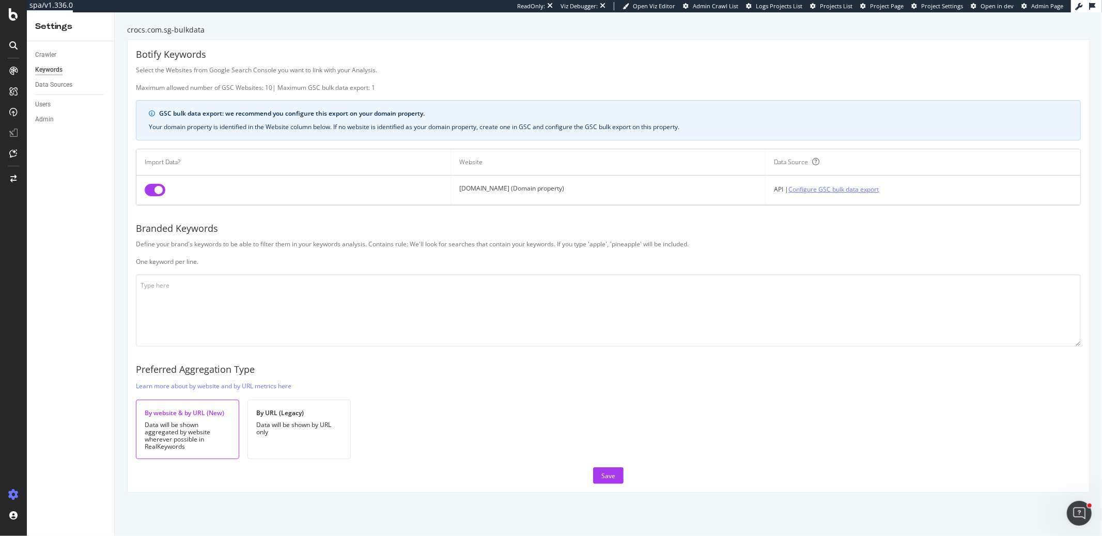
click at [843, 186] on link "Configure GSC bulk data export" at bounding box center [833, 189] width 90 height 11
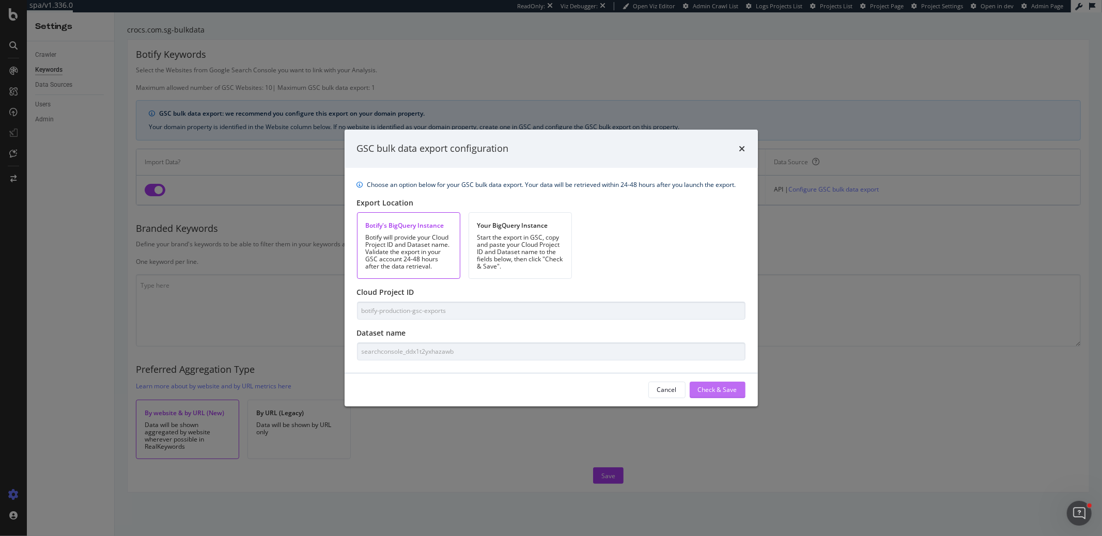
click at [716, 383] on div "Check & Save" at bounding box center [717, 389] width 39 height 15
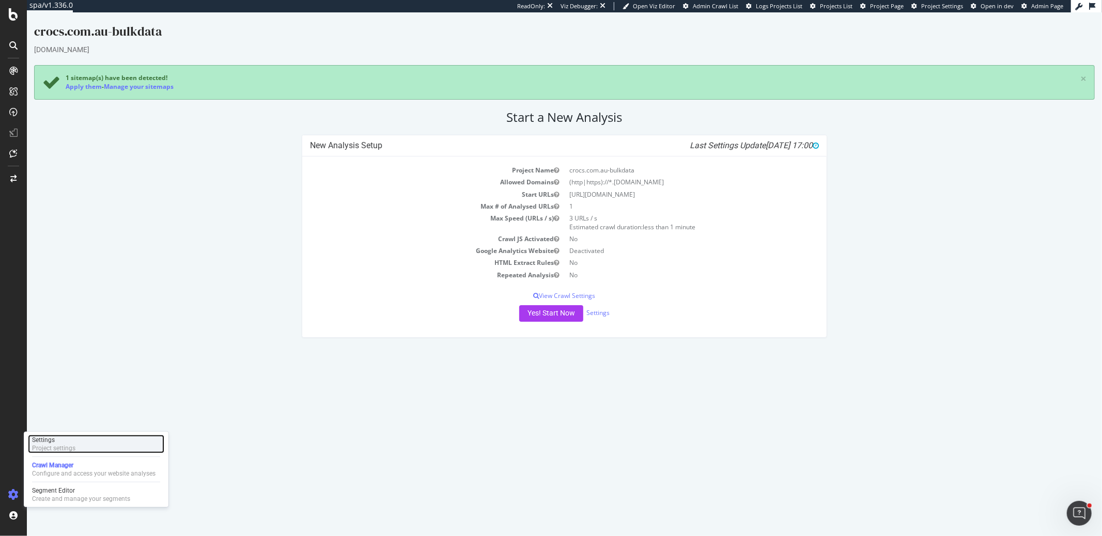
click at [60, 451] on div "Project settings" at bounding box center [53, 448] width 43 height 8
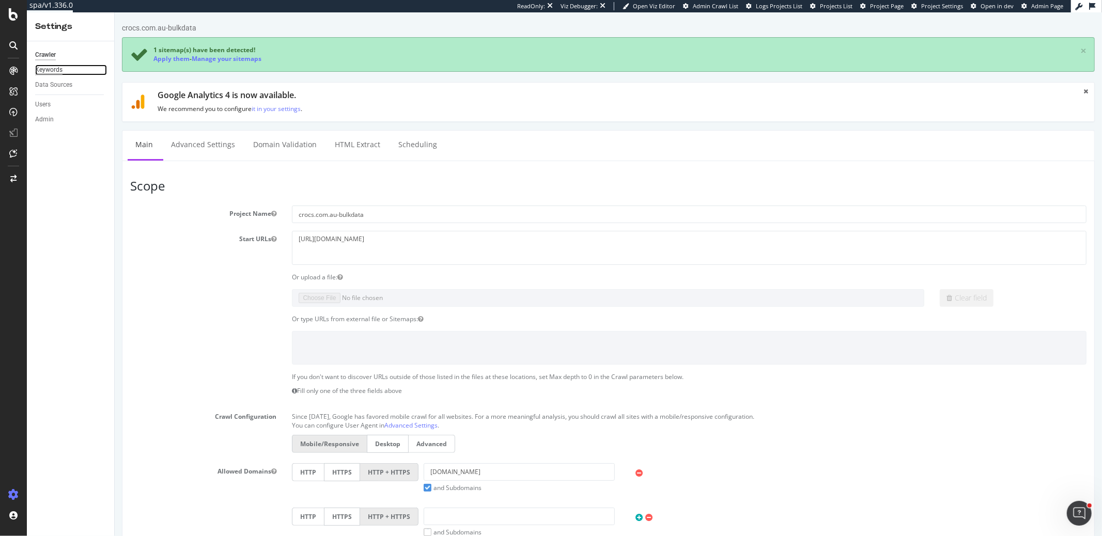
click at [49, 68] on div "Keywords" at bounding box center [48, 70] width 27 height 11
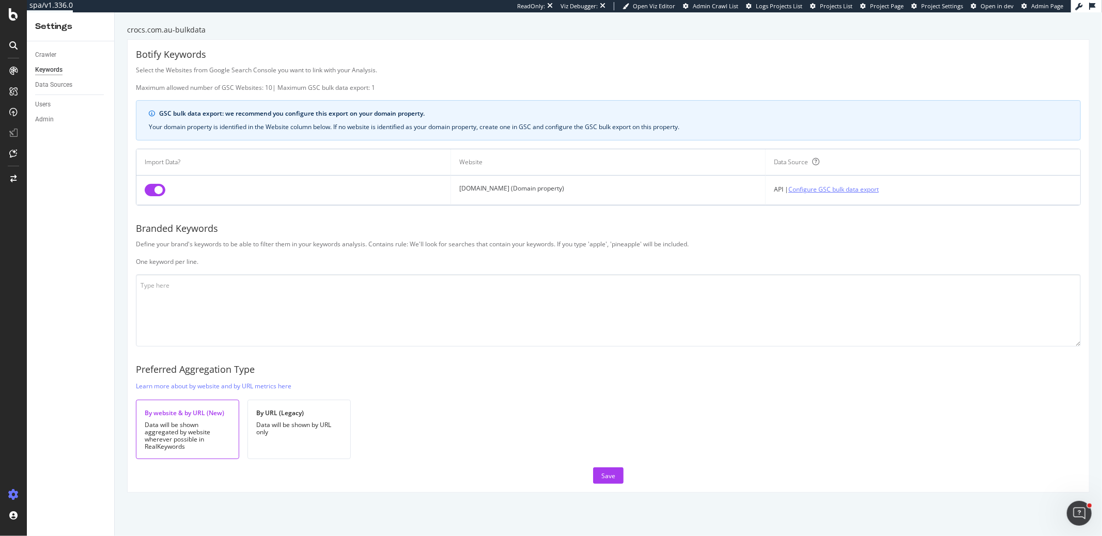
click at [855, 189] on link "Configure GSC bulk data export" at bounding box center [833, 189] width 90 height 11
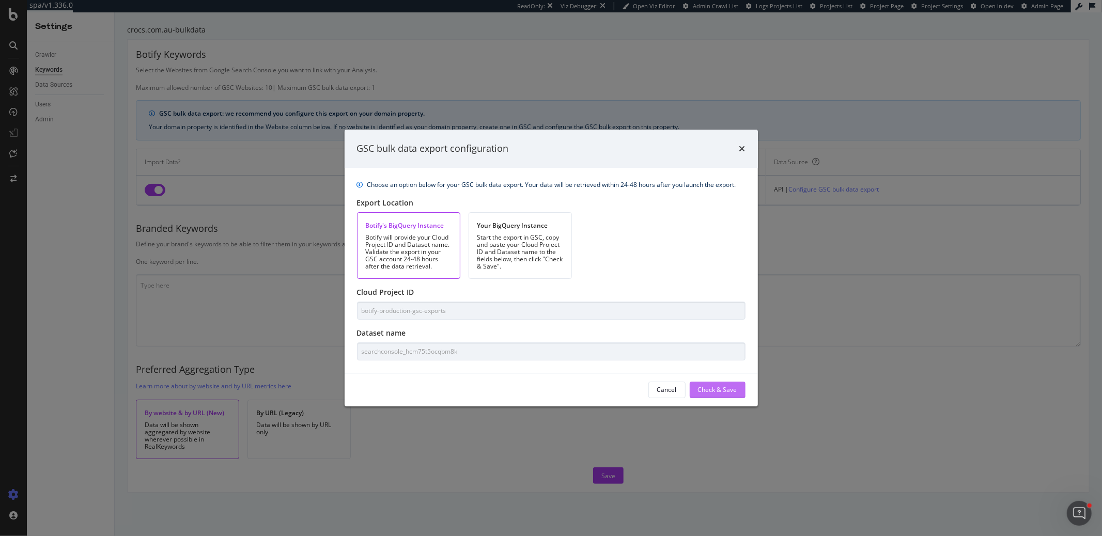
click at [735, 392] on div "Check & Save" at bounding box center [717, 389] width 39 height 9
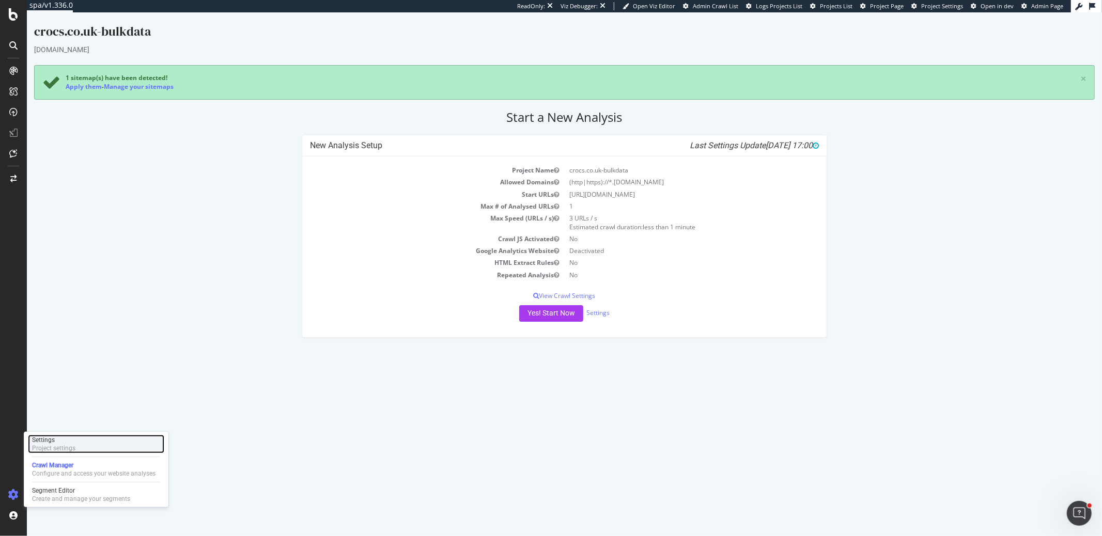
click at [49, 446] on div "Project settings" at bounding box center [53, 448] width 43 height 8
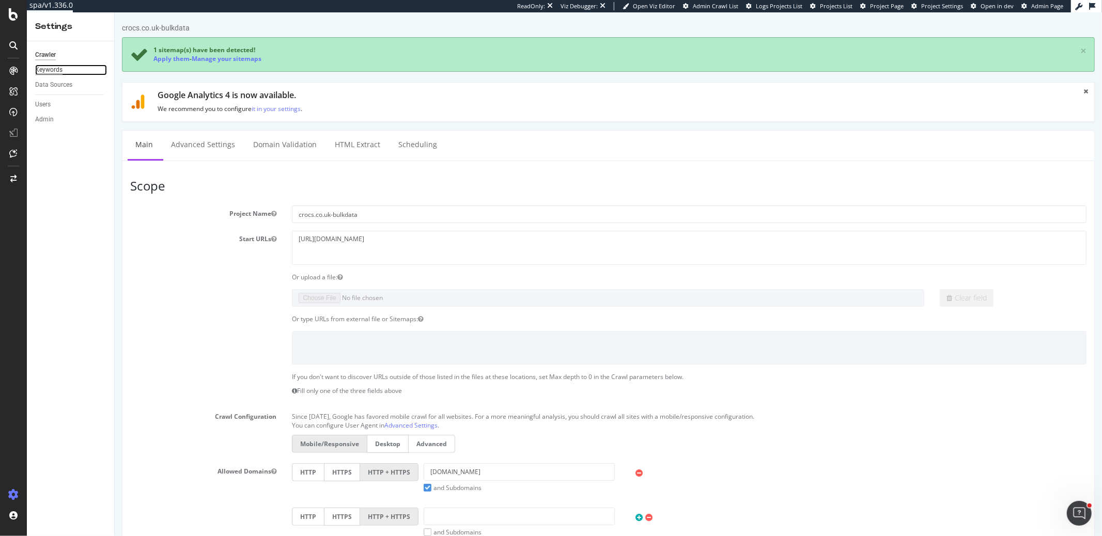
click at [56, 71] on div "Keywords" at bounding box center [48, 70] width 27 height 11
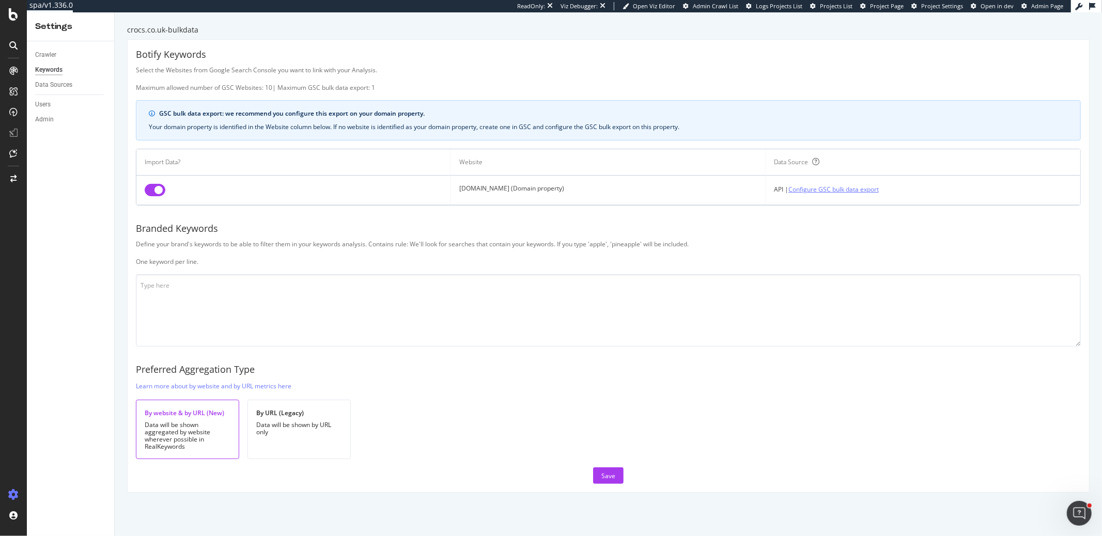
click at [811, 189] on link "Configure GSC bulk data export" at bounding box center [833, 189] width 90 height 11
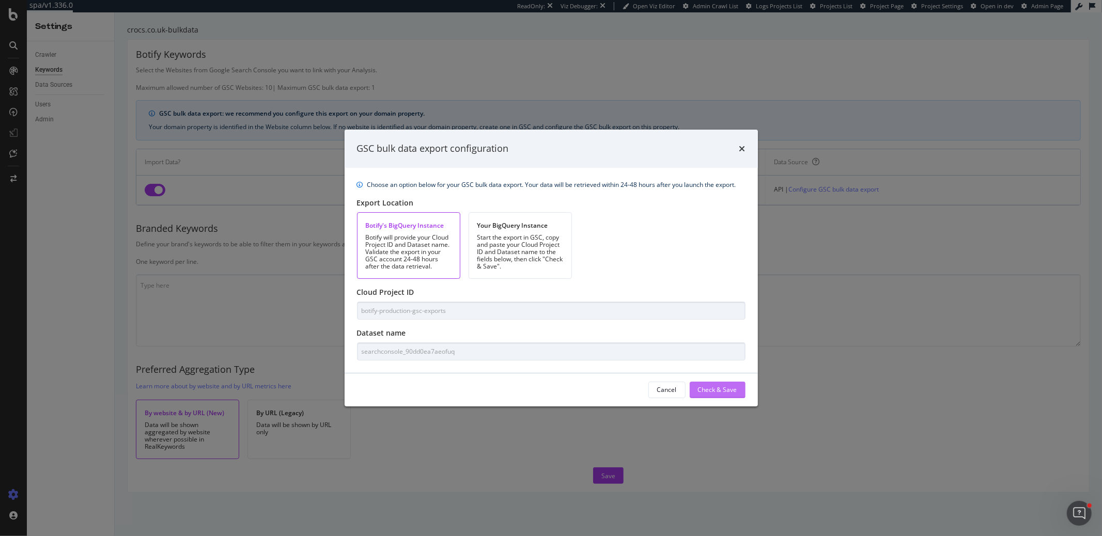
click at [711, 385] on div "Check & Save" at bounding box center [717, 389] width 39 height 9
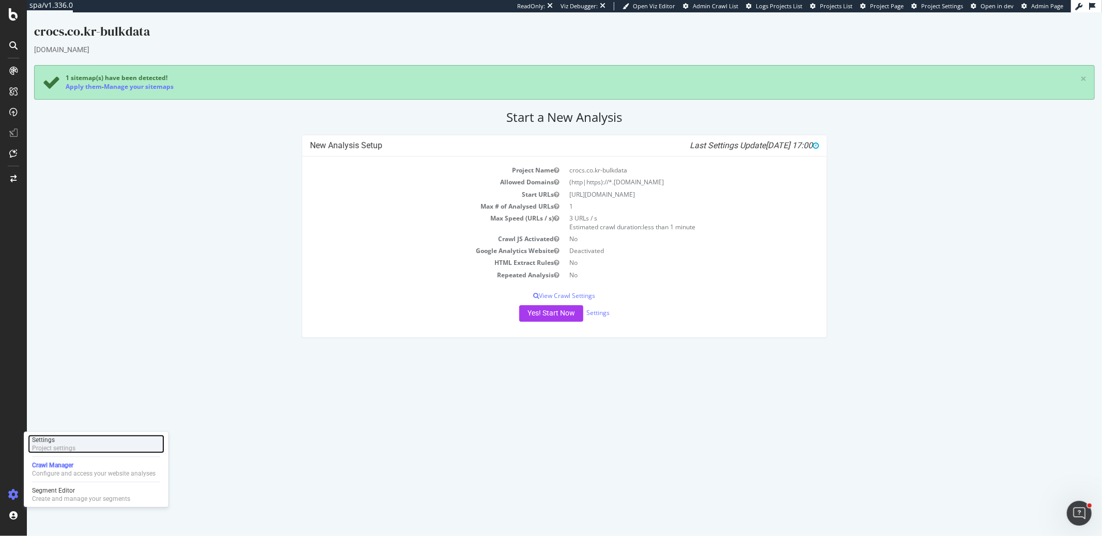
click at [45, 446] on div "Project settings" at bounding box center [53, 448] width 43 height 8
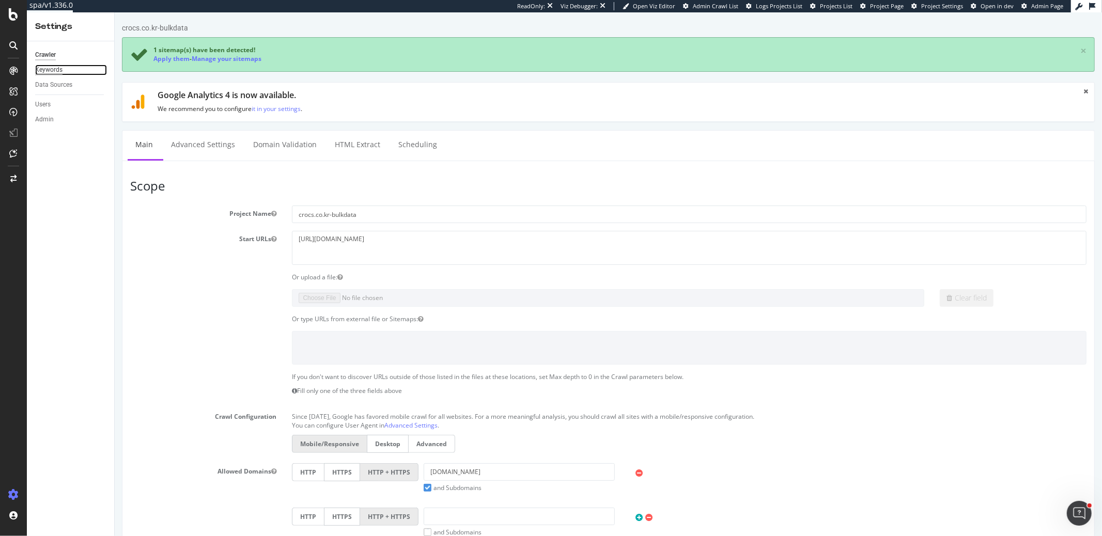
click at [53, 67] on div "Keywords" at bounding box center [48, 70] width 27 height 11
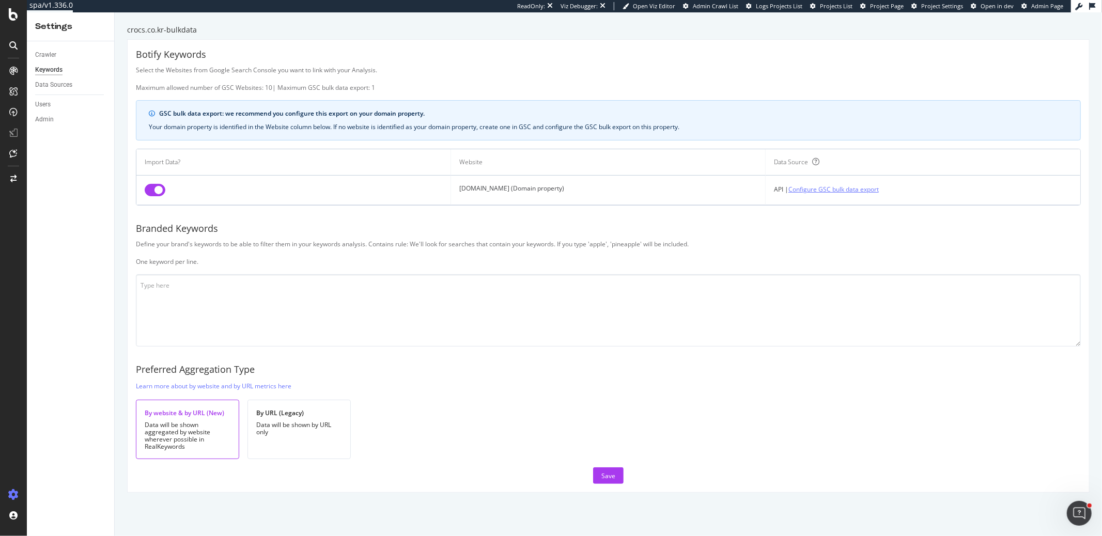
click at [844, 192] on link "Configure GSC bulk data export" at bounding box center [833, 189] width 90 height 11
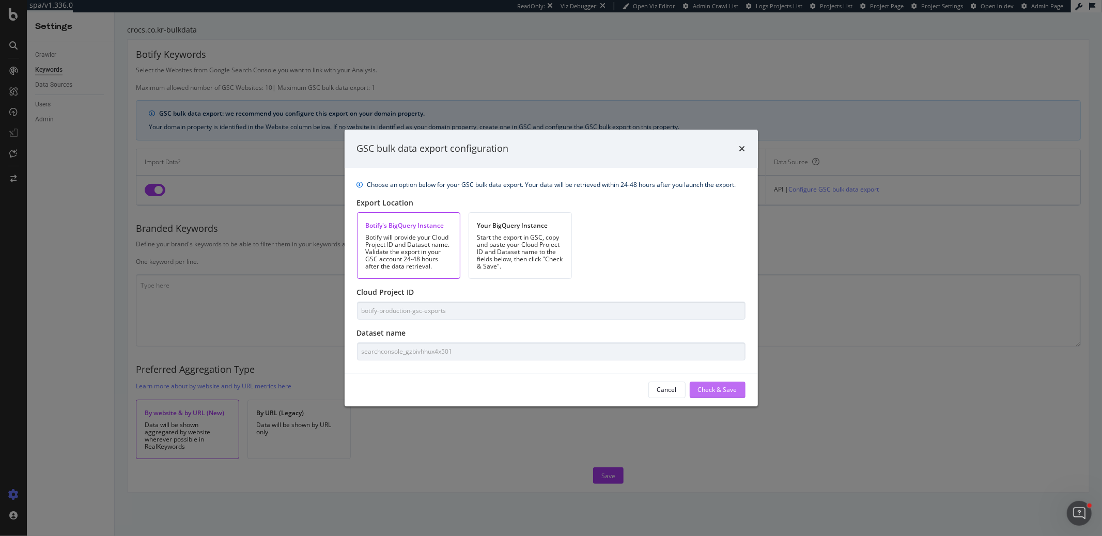
click at [717, 390] on div "Check & Save" at bounding box center [717, 389] width 39 height 9
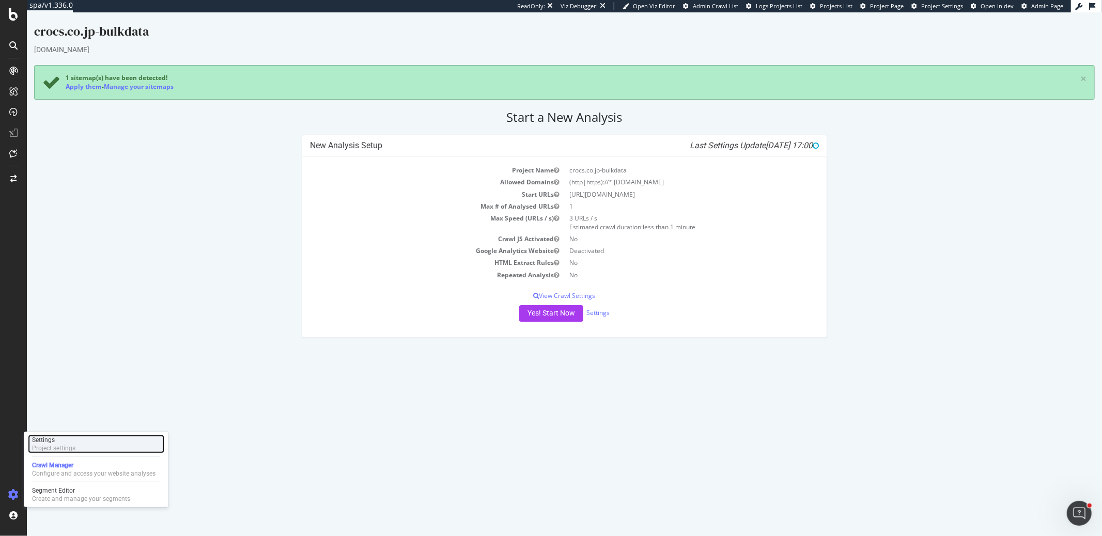
click at [85, 440] on div "Settings Project settings" at bounding box center [96, 444] width 136 height 19
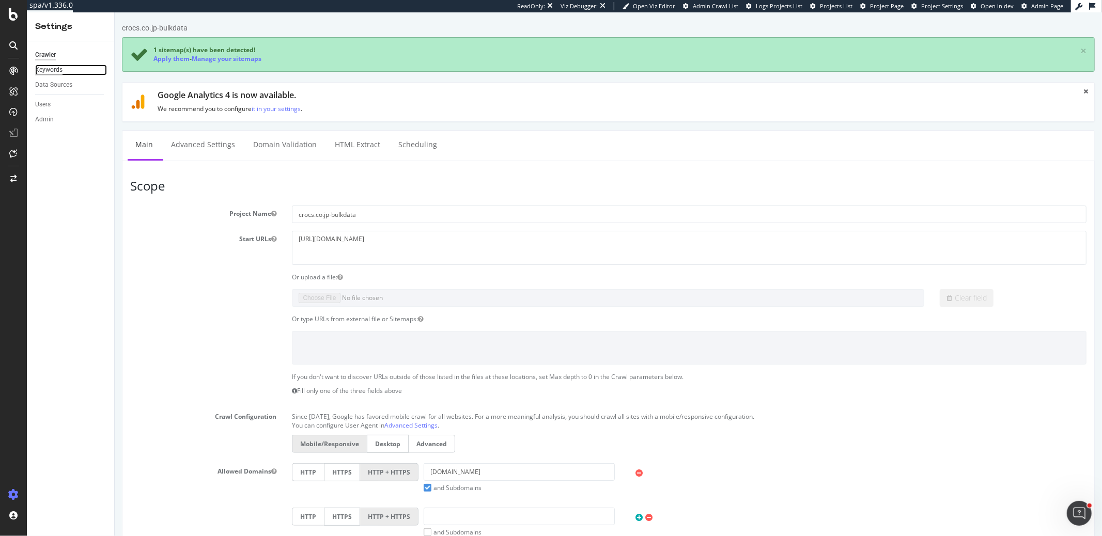
click at [50, 69] on div "Keywords" at bounding box center [48, 70] width 27 height 11
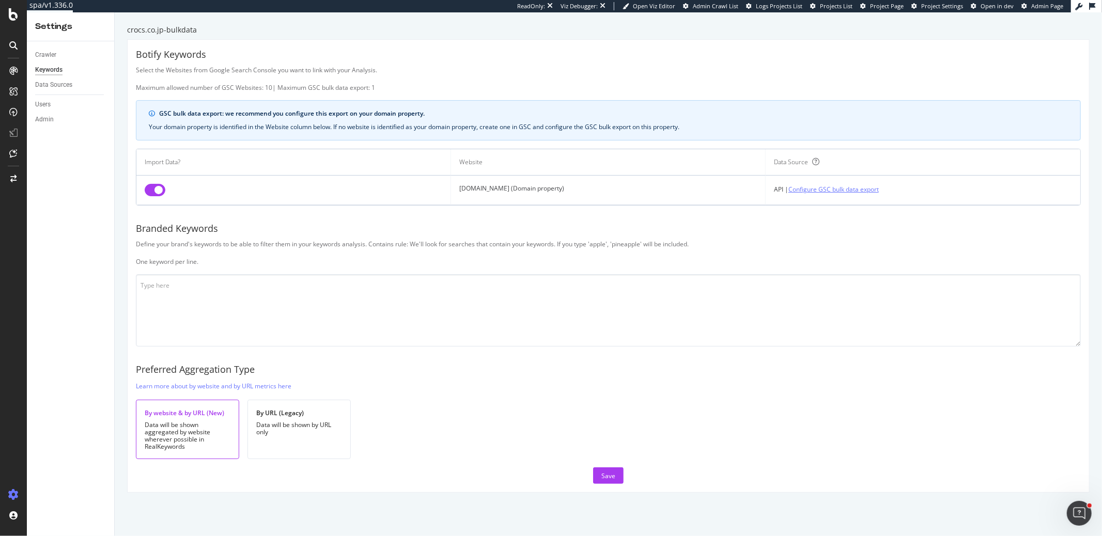
click at [803, 188] on link "Configure GSC bulk data export" at bounding box center [833, 189] width 90 height 11
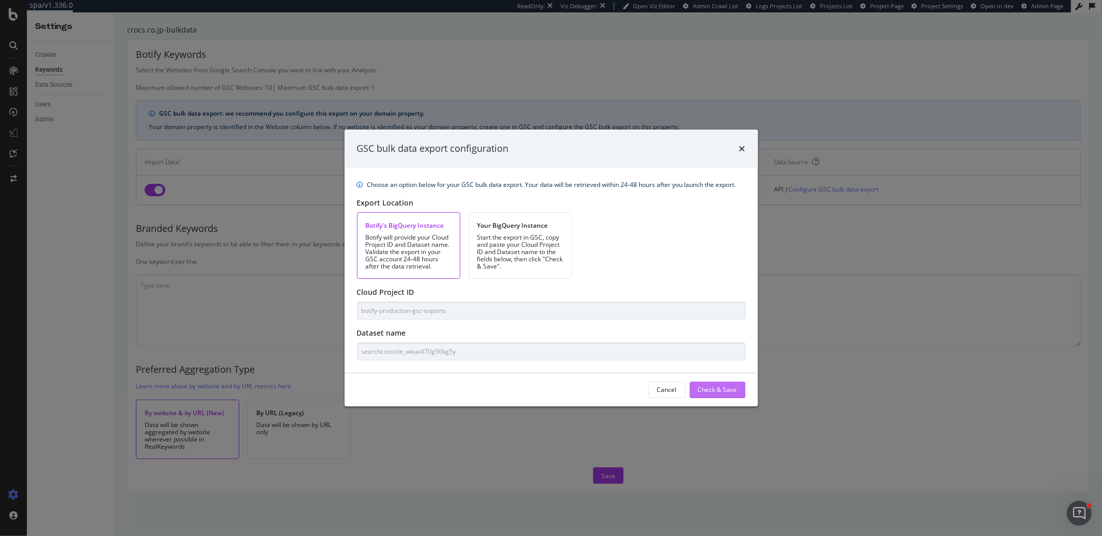
click at [701, 387] on div "Check & Save" at bounding box center [717, 389] width 39 height 9
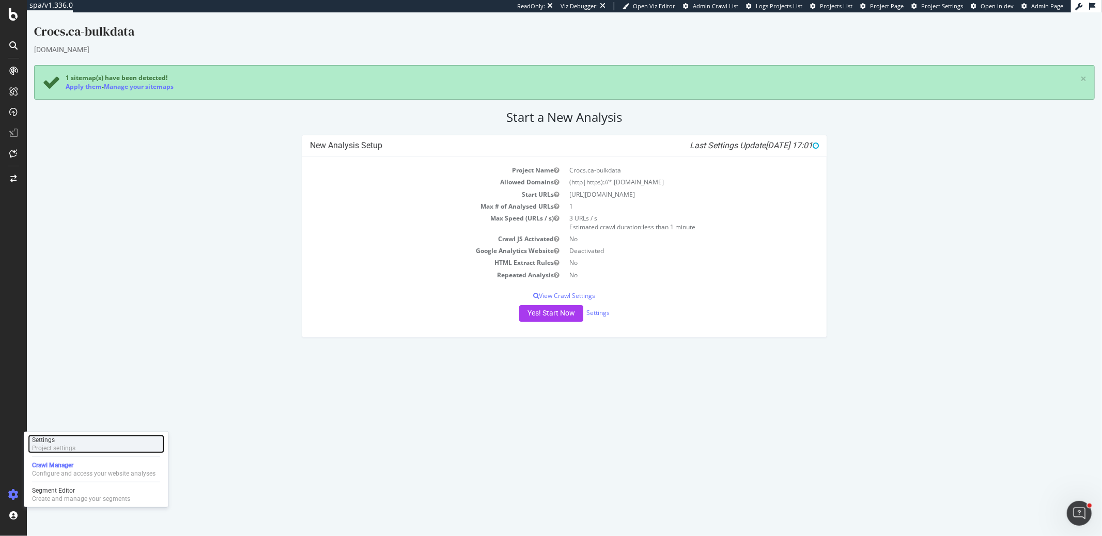
click at [59, 444] on div "Project settings" at bounding box center [53, 448] width 43 height 8
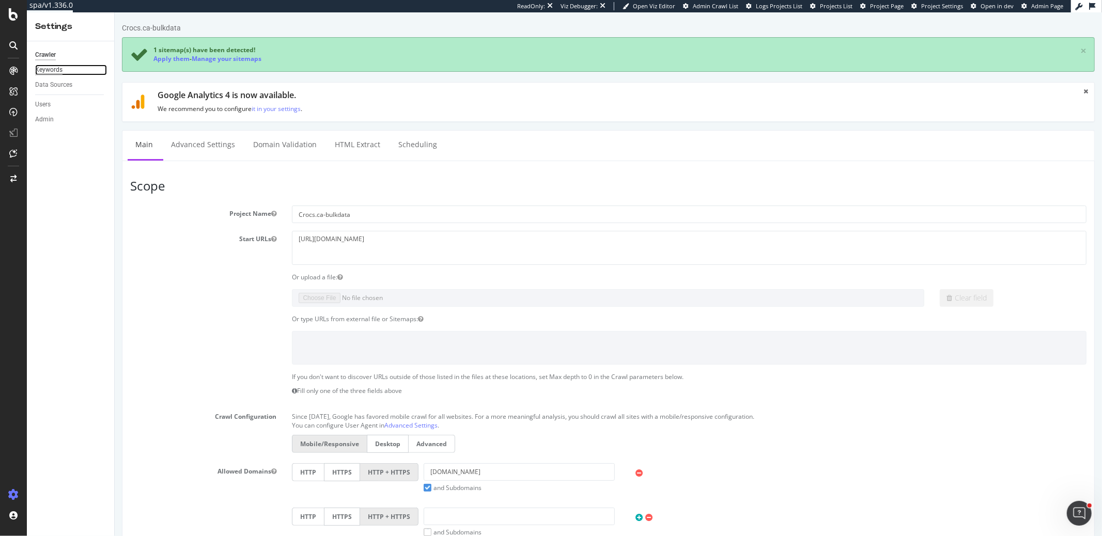
click at [39, 66] on div "Keywords" at bounding box center [48, 70] width 27 height 11
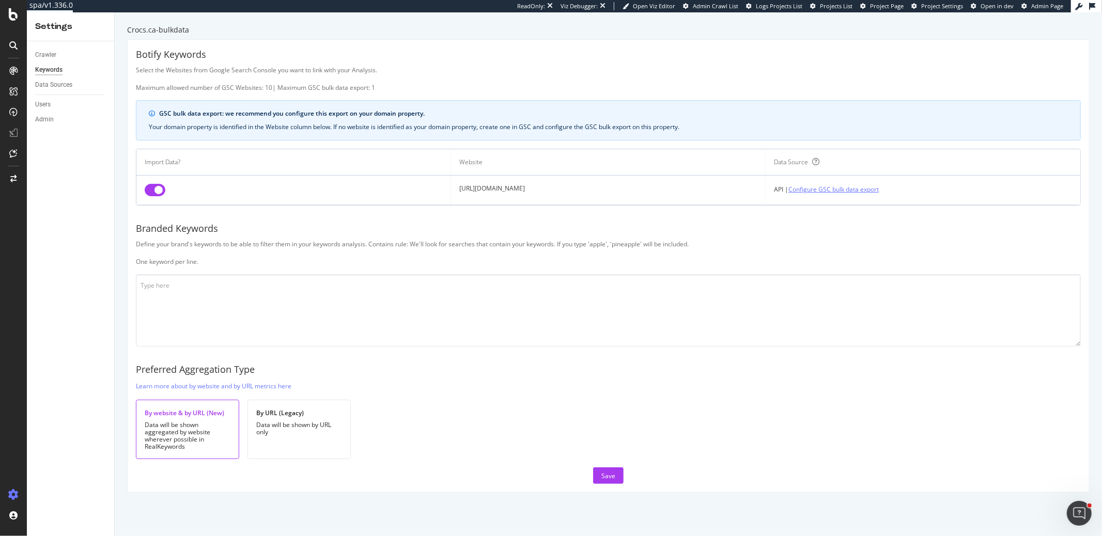
click at [877, 190] on link "Configure GSC bulk data export" at bounding box center [833, 189] width 90 height 11
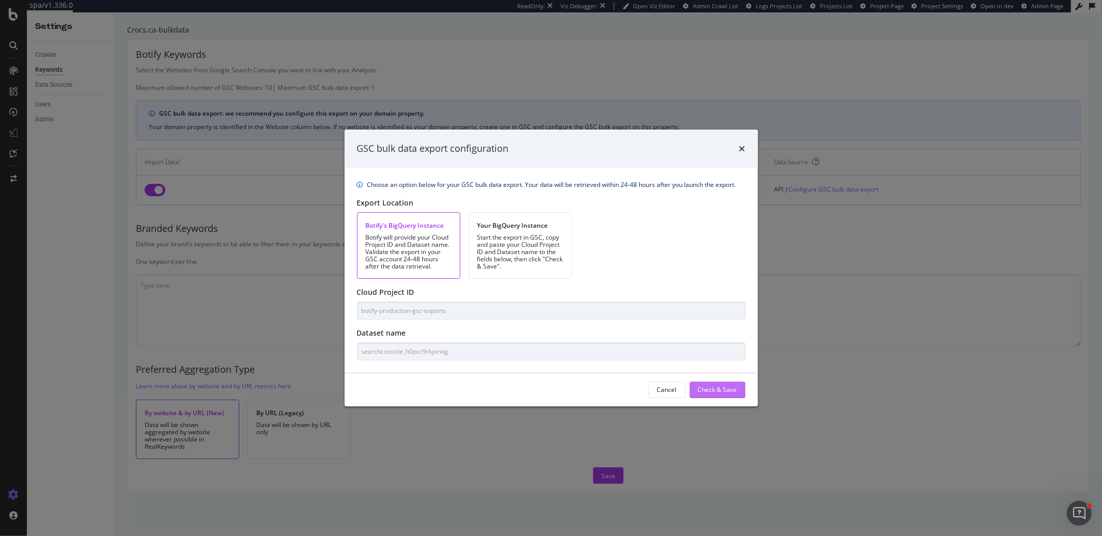
click at [709, 385] on div "Check & Save" at bounding box center [717, 389] width 39 height 9
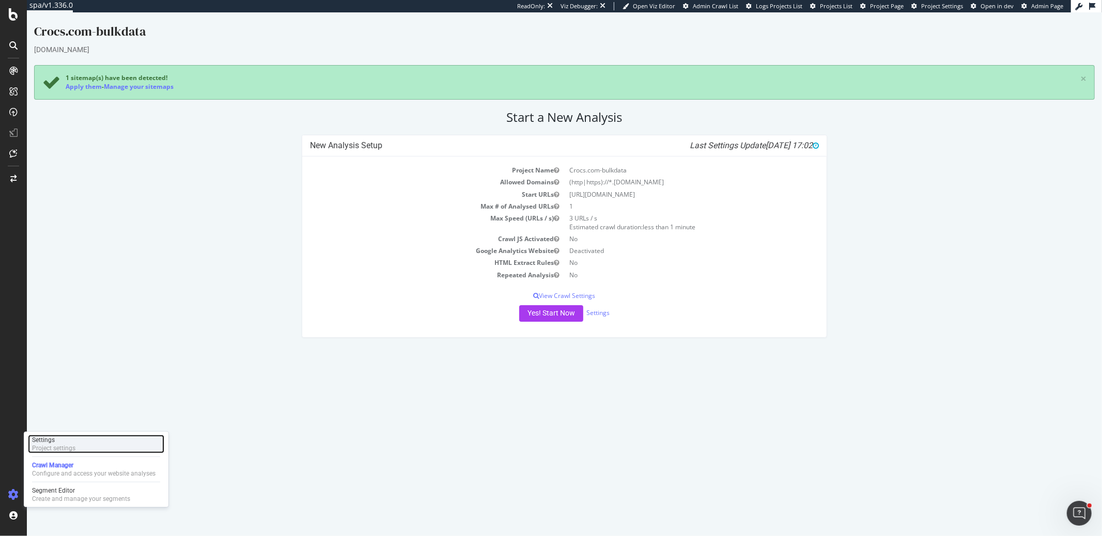
click at [51, 445] on div "Project settings" at bounding box center [53, 448] width 43 height 8
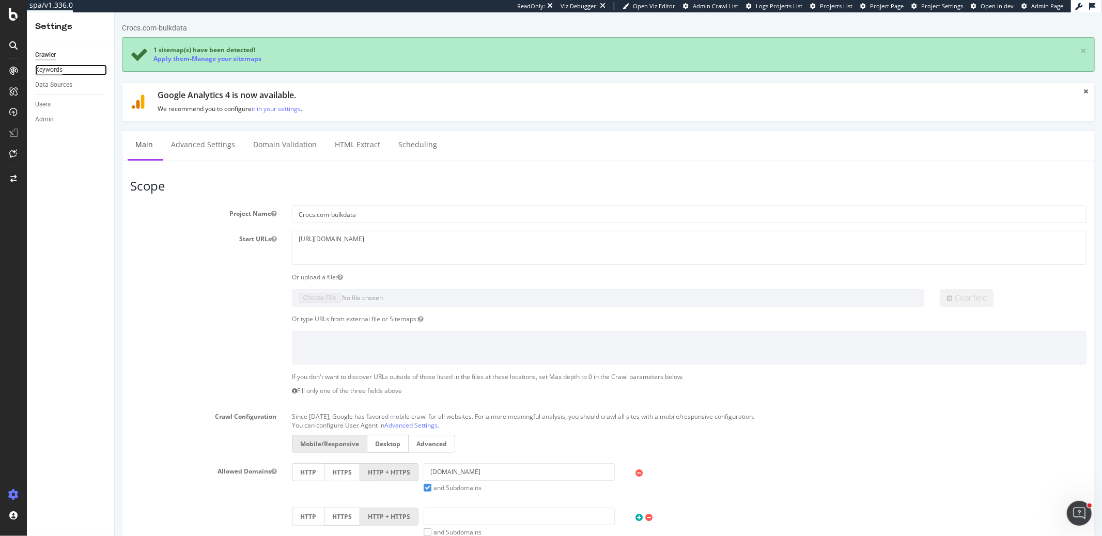
click at [52, 72] on div "Keywords" at bounding box center [48, 70] width 27 height 11
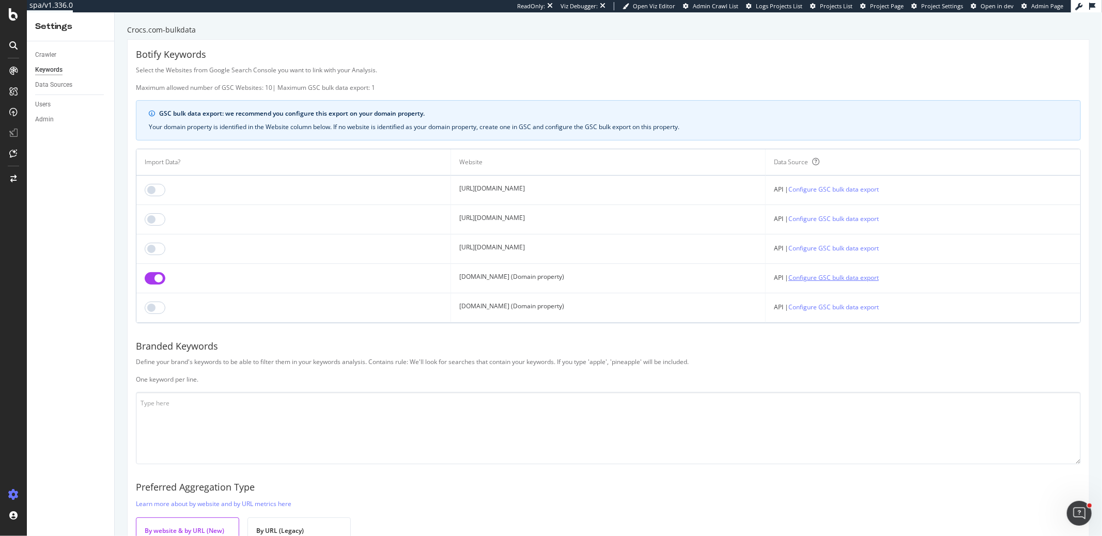
click at [879, 273] on link "Configure GSC bulk data export" at bounding box center [833, 277] width 90 height 11
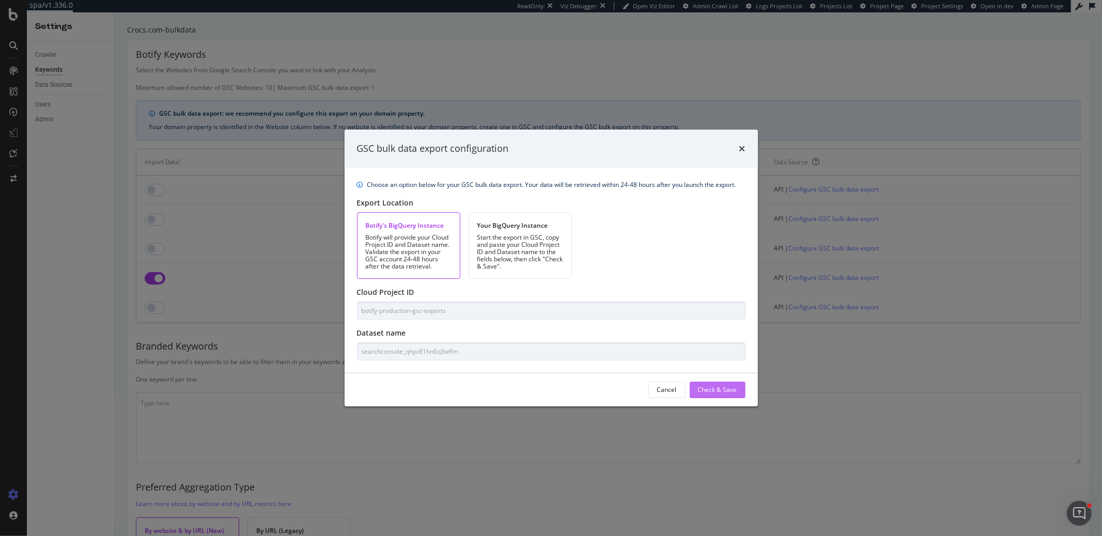
click at [737, 383] on button "Check & Save" at bounding box center [718, 390] width 56 height 17
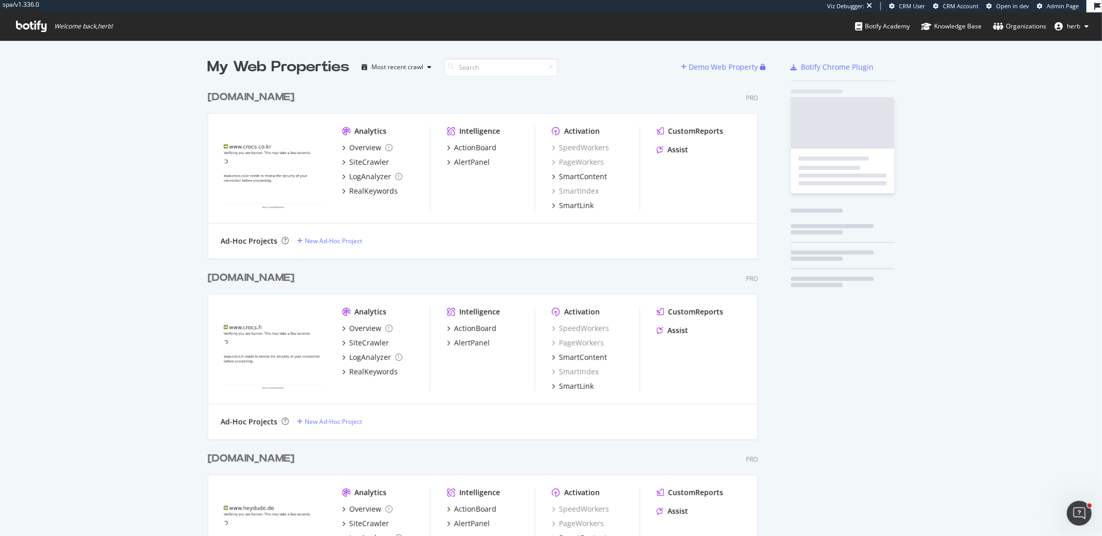
scroll to position [2721, 558]
